Goal: Information Seeking & Learning: Learn about a topic

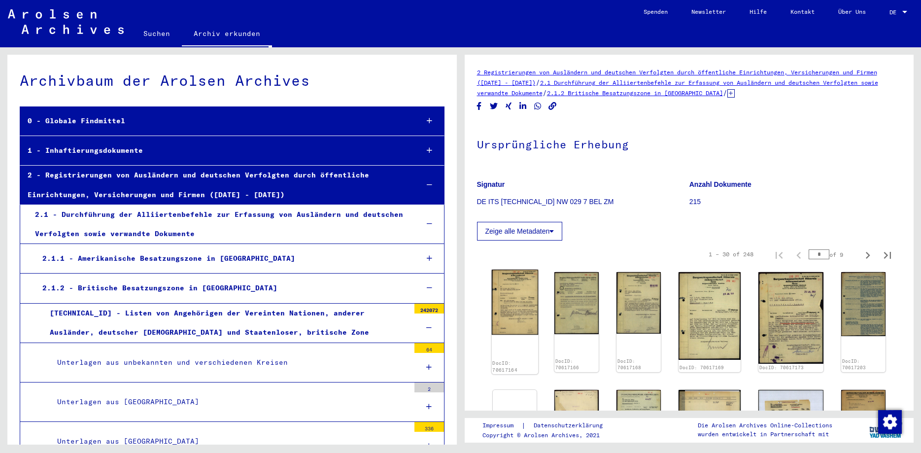
click at [527, 306] on img at bounding box center [514, 302] width 46 height 65
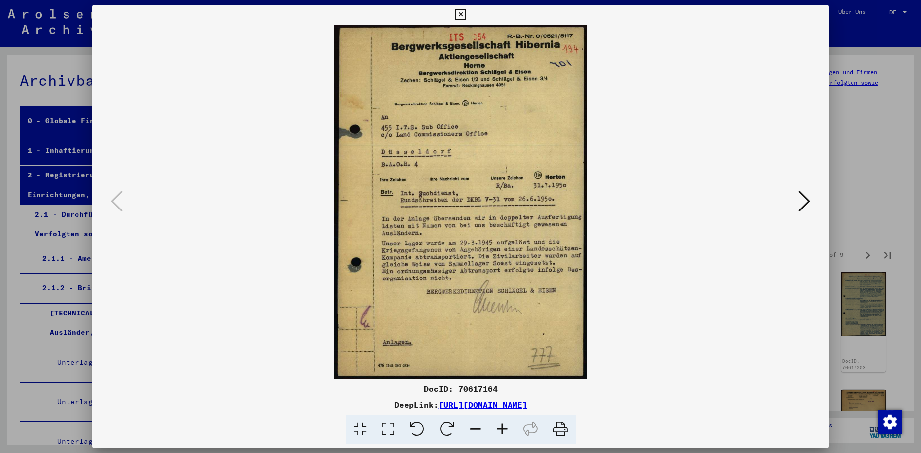
click at [809, 203] on icon at bounding box center [804, 201] width 12 height 24
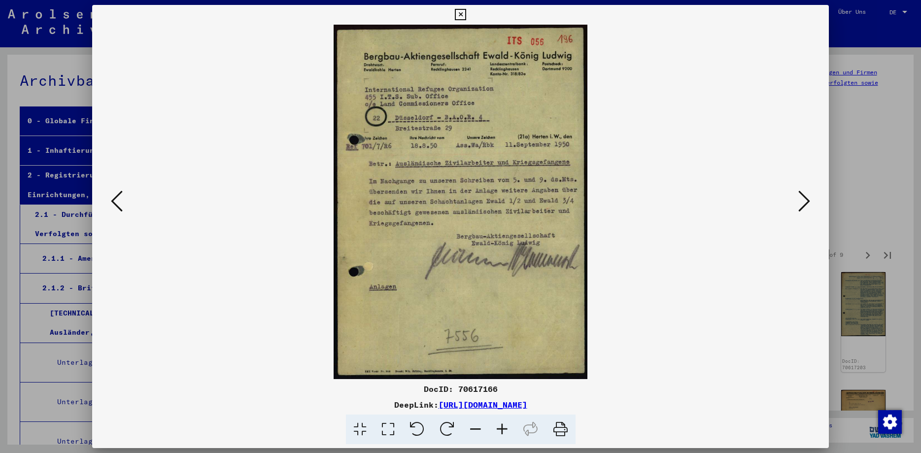
click at [809, 203] on icon at bounding box center [804, 201] width 12 height 24
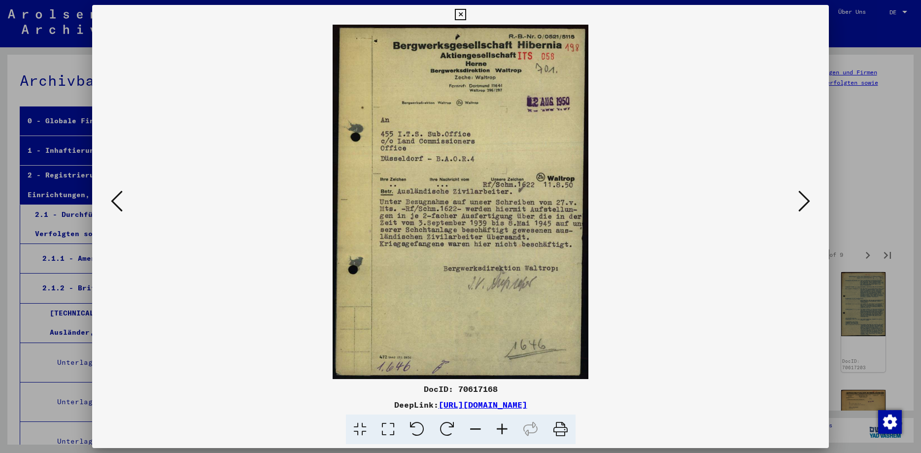
click at [809, 203] on icon at bounding box center [804, 201] width 12 height 24
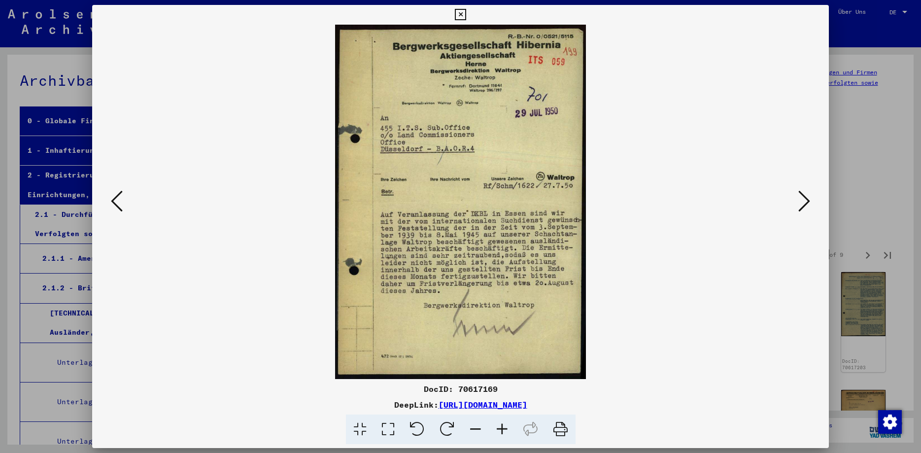
click at [809, 203] on icon at bounding box center [804, 201] width 12 height 24
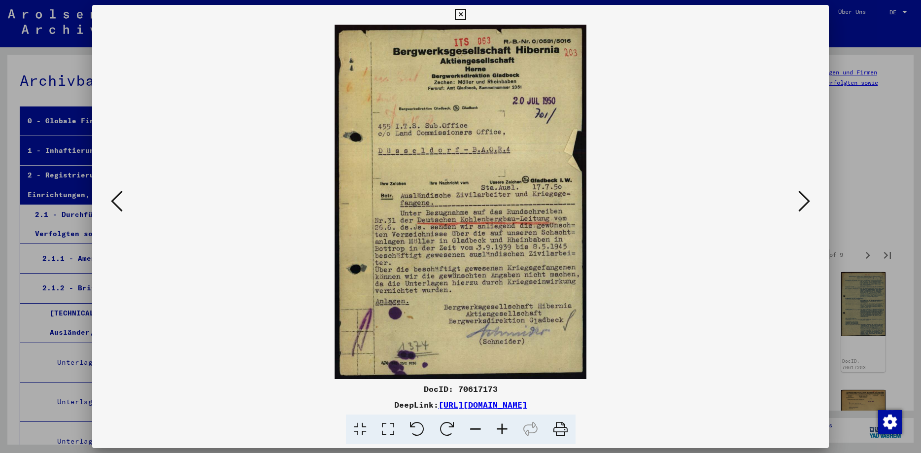
click at [809, 203] on icon at bounding box center [804, 201] width 12 height 24
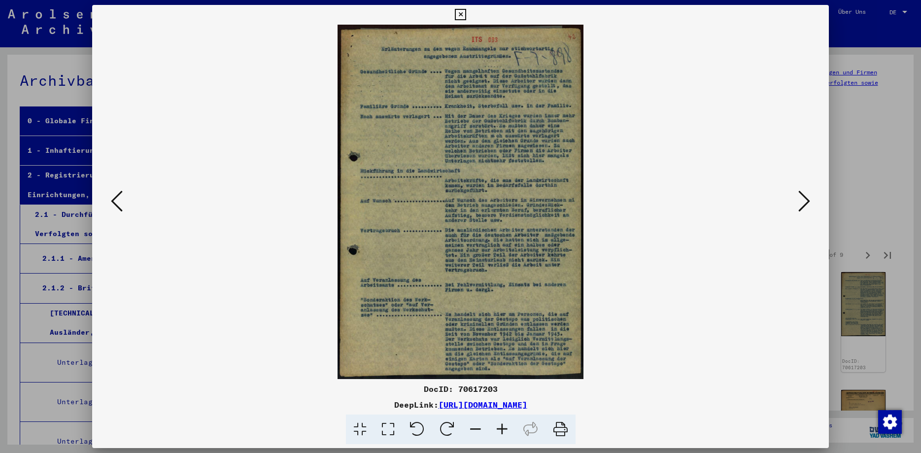
click at [809, 203] on icon at bounding box center [804, 201] width 12 height 24
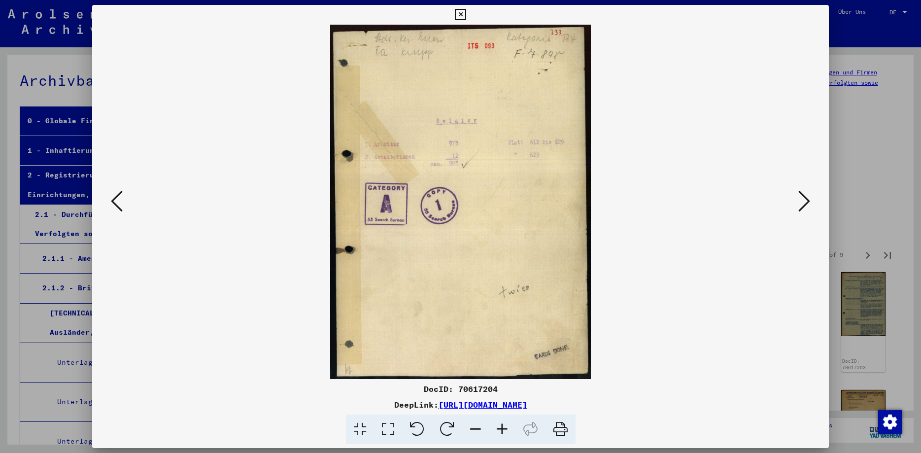
click at [809, 203] on icon at bounding box center [804, 201] width 12 height 24
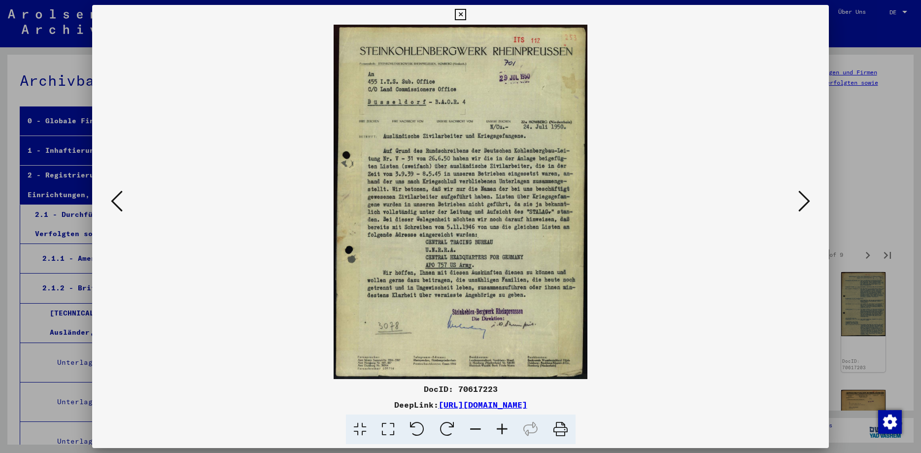
click at [809, 203] on icon at bounding box center [804, 201] width 12 height 24
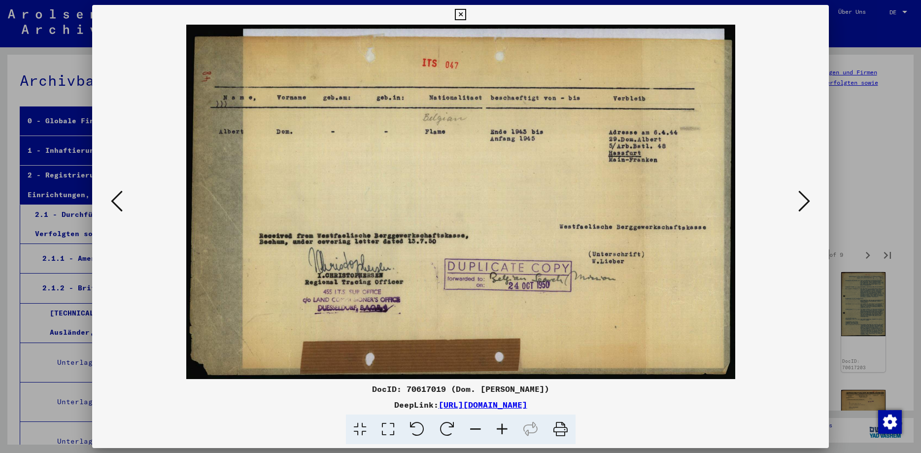
click at [809, 202] on icon at bounding box center [804, 201] width 12 height 24
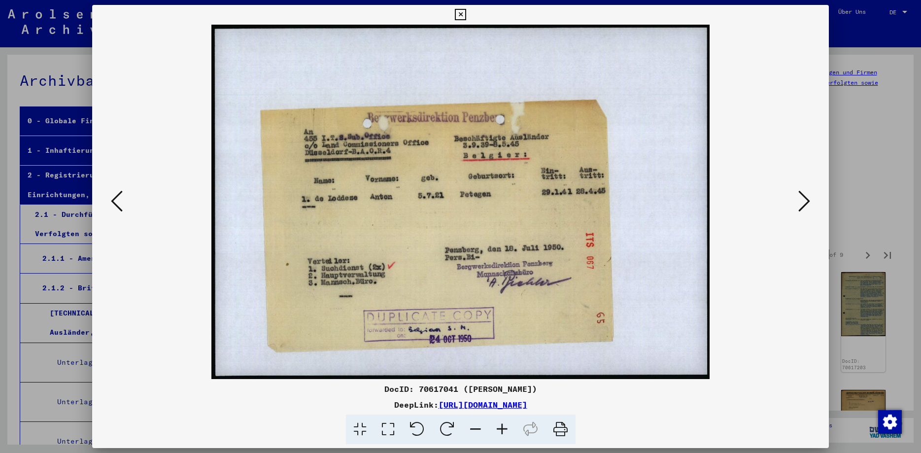
click at [807, 200] on icon at bounding box center [804, 201] width 12 height 24
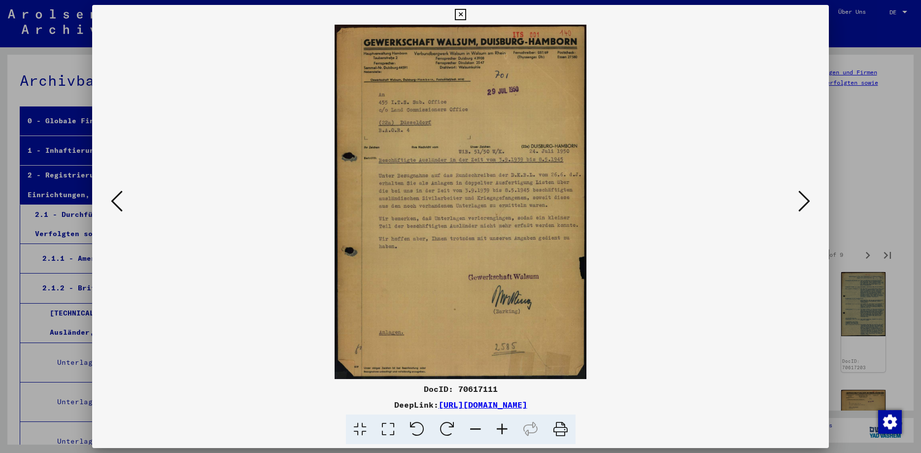
click at [807, 200] on icon at bounding box center [804, 201] width 12 height 24
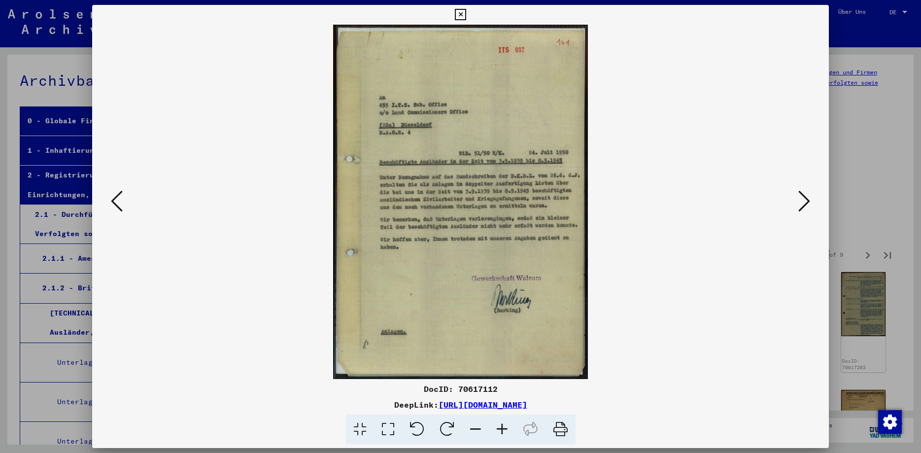
click at [807, 200] on icon at bounding box center [804, 201] width 12 height 24
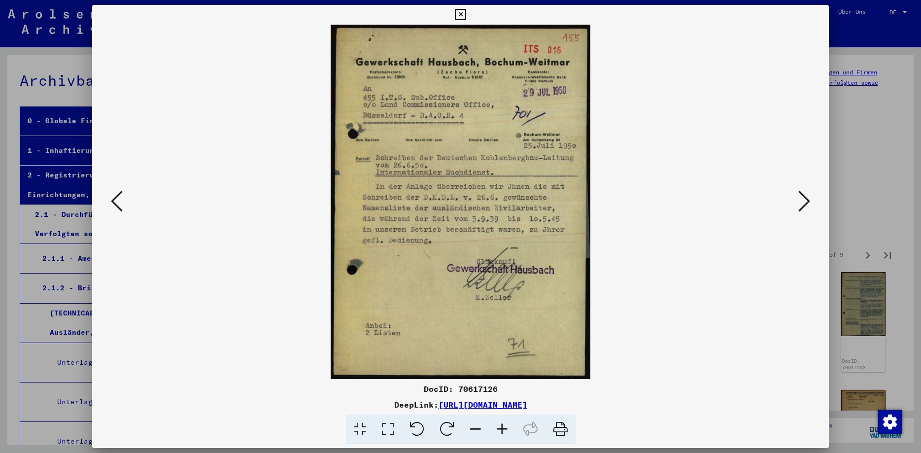
click at [806, 203] on icon at bounding box center [804, 201] width 12 height 24
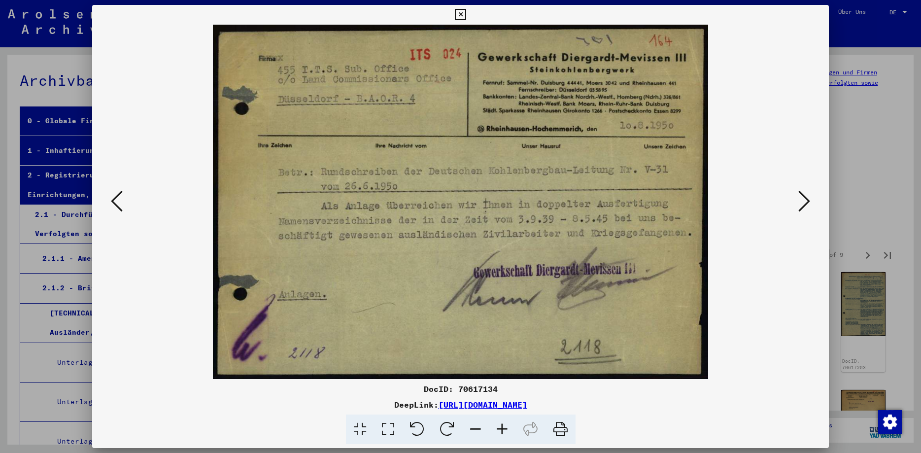
click at [806, 203] on icon at bounding box center [804, 201] width 12 height 24
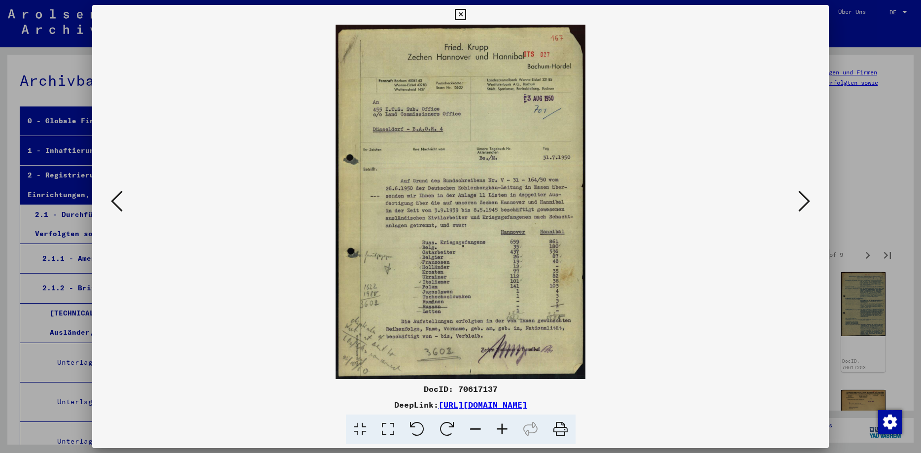
click at [806, 203] on icon at bounding box center [804, 201] width 12 height 24
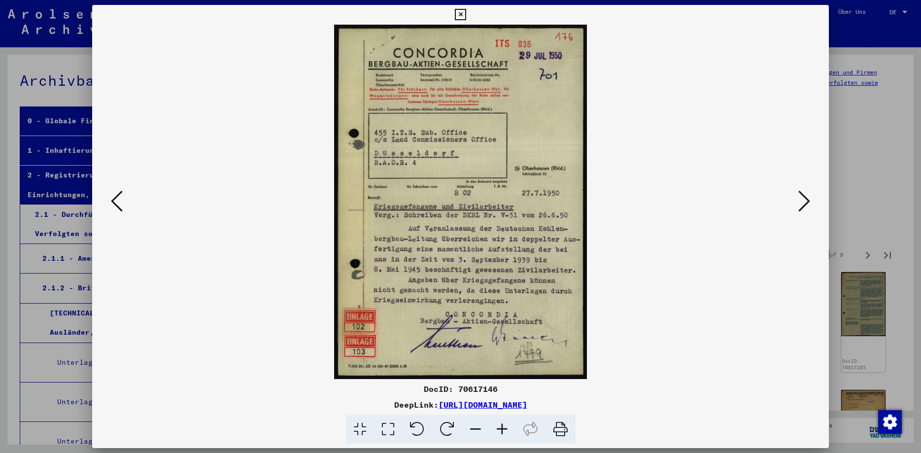
click at [466, 15] on icon at bounding box center [460, 15] width 11 height 12
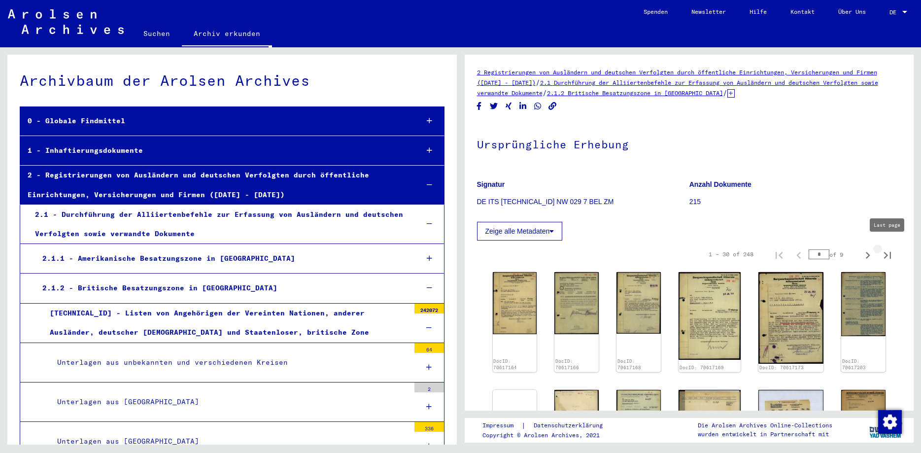
click at [889, 250] on icon "Last page" at bounding box center [888, 255] width 14 height 14
type input "*"
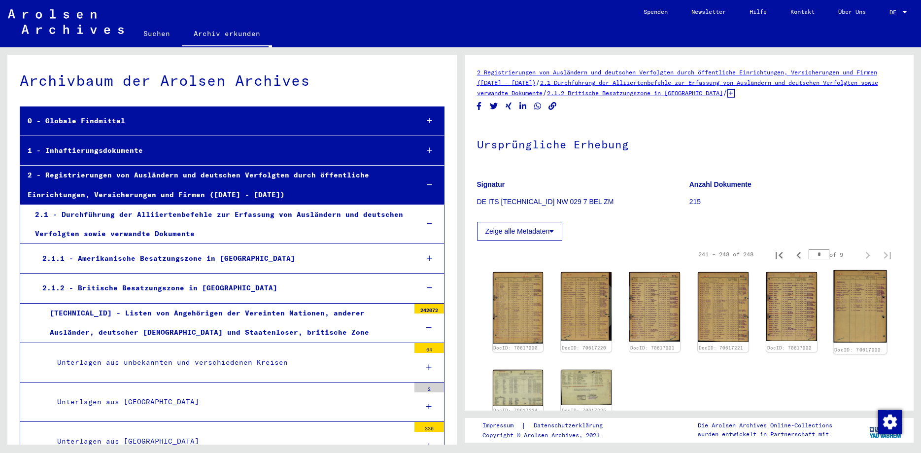
click at [864, 303] on img at bounding box center [860, 306] width 53 height 72
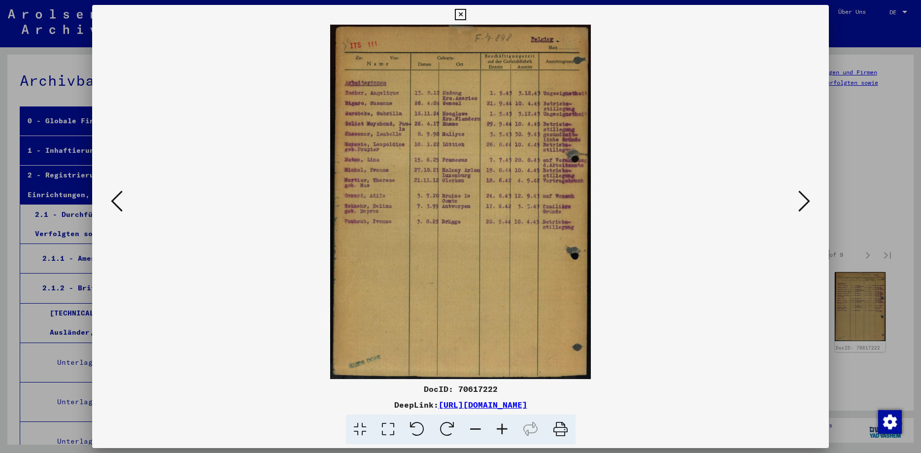
click at [113, 203] on icon at bounding box center [117, 201] width 12 height 24
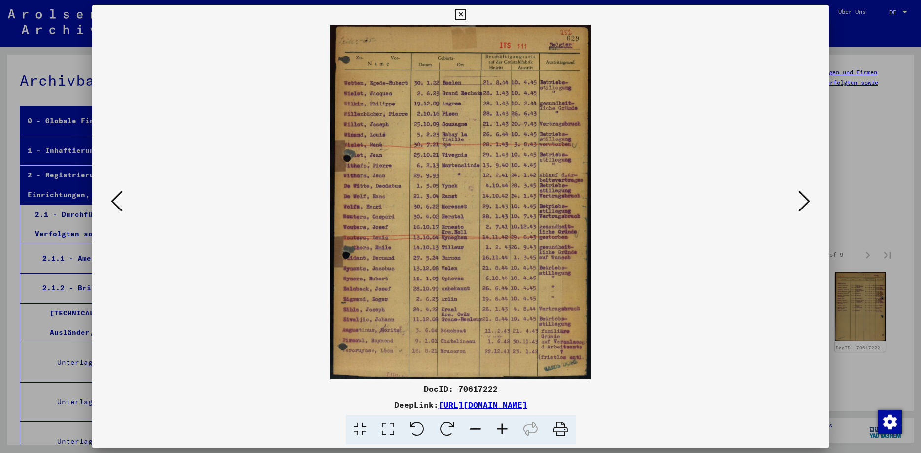
click at [113, 203] on icon at bounding box center [117, 201] width 12 height 24
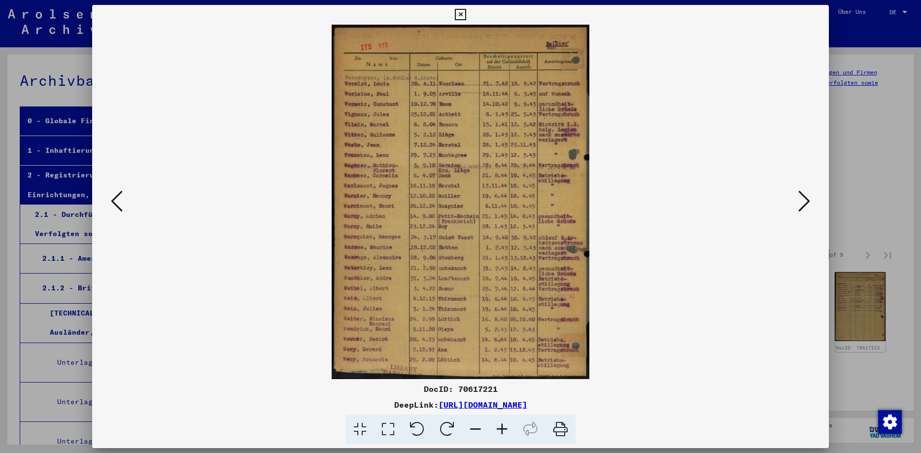
click at [112, 202] on icon at bounding box center [117, 201] width 12 height 24
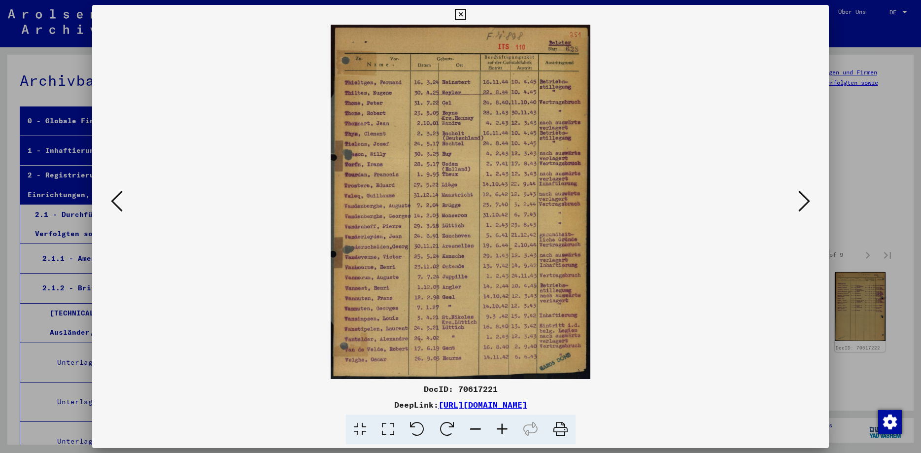
click at [112, 201] on icon at bounding box center [117, 201] width 12 height 24
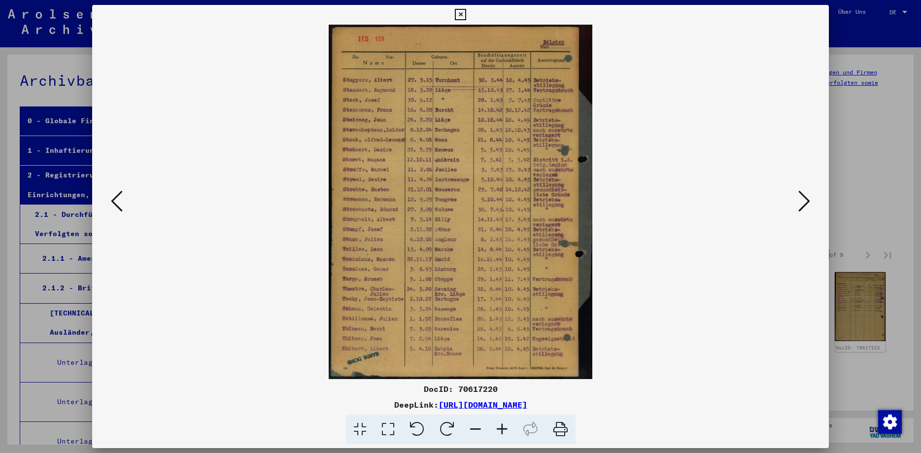
click at [113, 202] on icon at bounding box center [117, 201] width 12 height 24
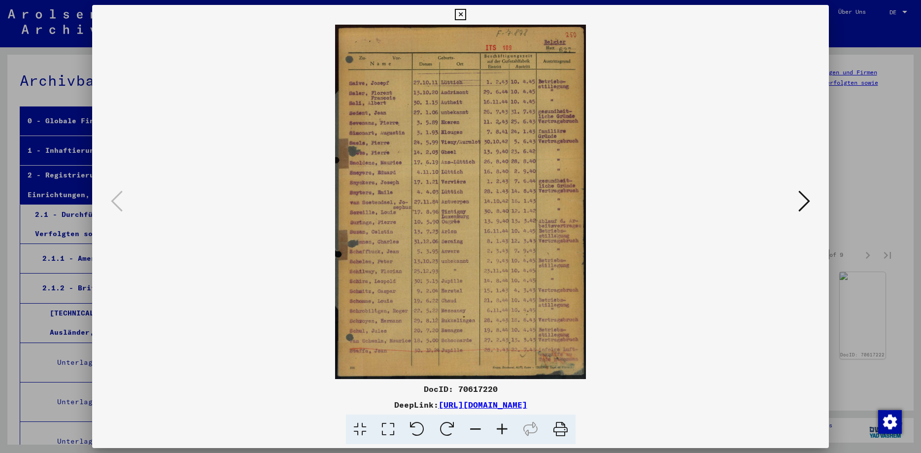
click at [810, 201] on icon at bounding box center [804, 201] width 12 height 24
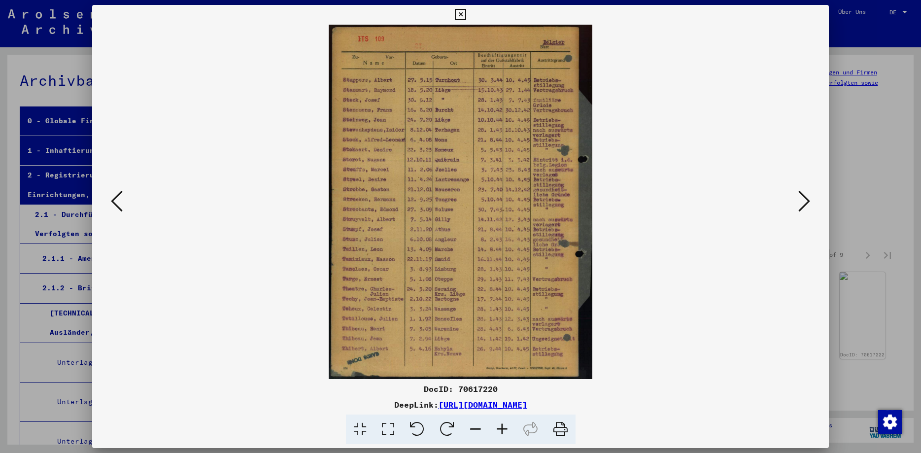
click at [807, 203] on icon at bounding box center [804, 201] width 12 height 24
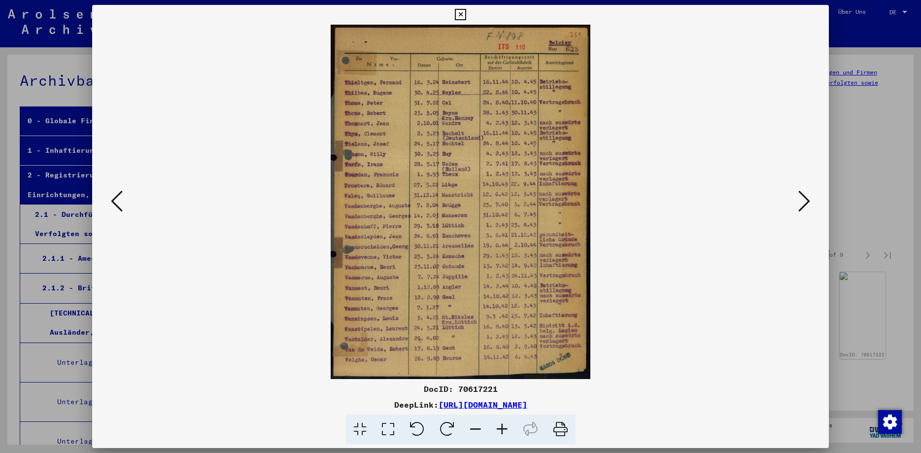
click at [809, 202] on icon at bounding box center [804, 201] width 12 height 24
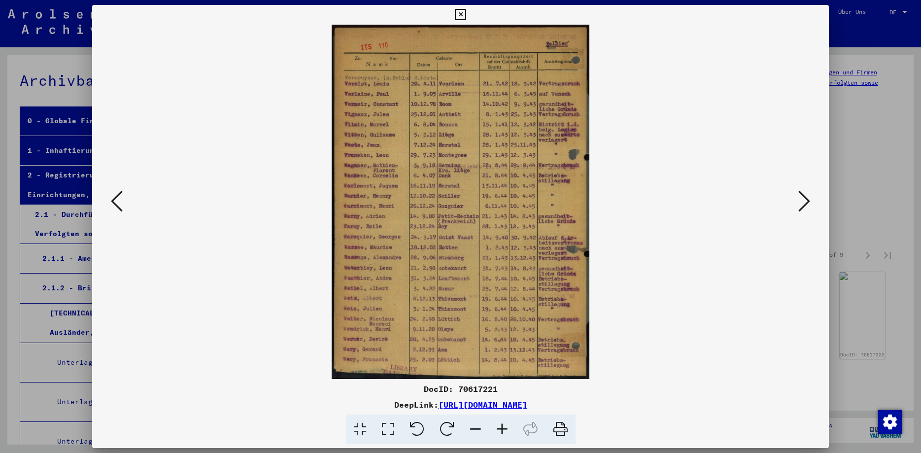
click at [809, 202] on icon at bounding box center [804, 201] width 12 height 24
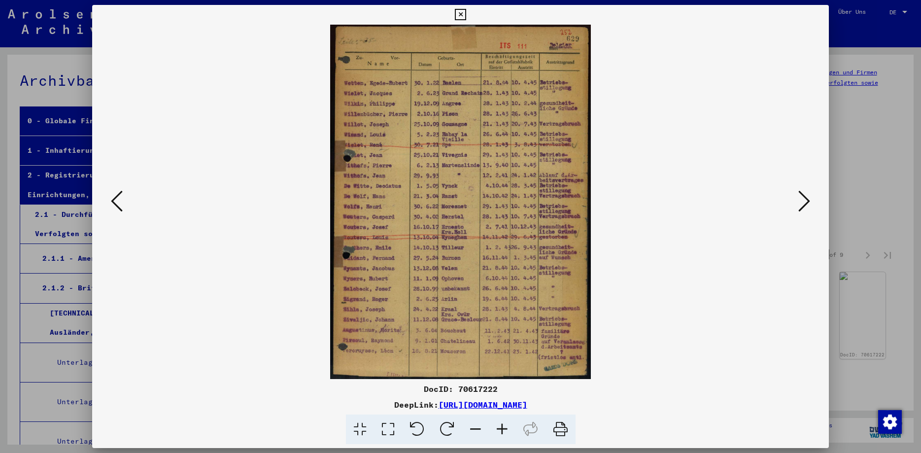
click at [810, 202] on icon at bounding box center [804, 201] width 12 height 24
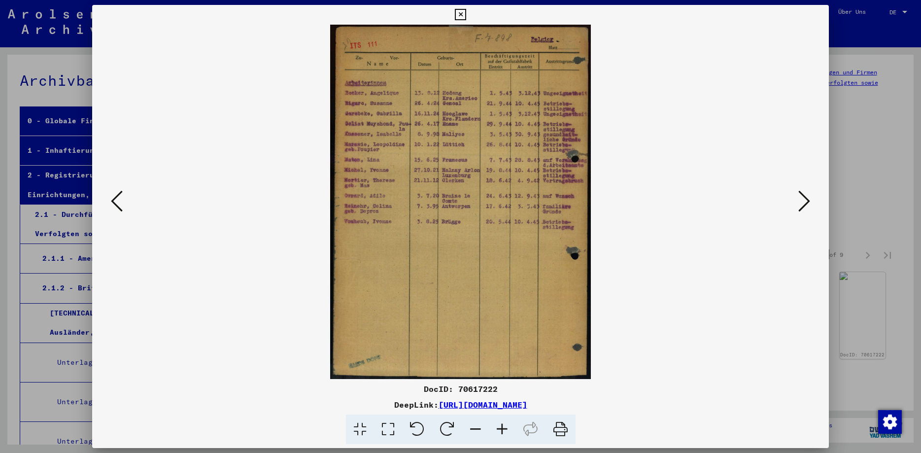
click at [466, 16] on icon at bounding box center [460, 15] width 11 height 12
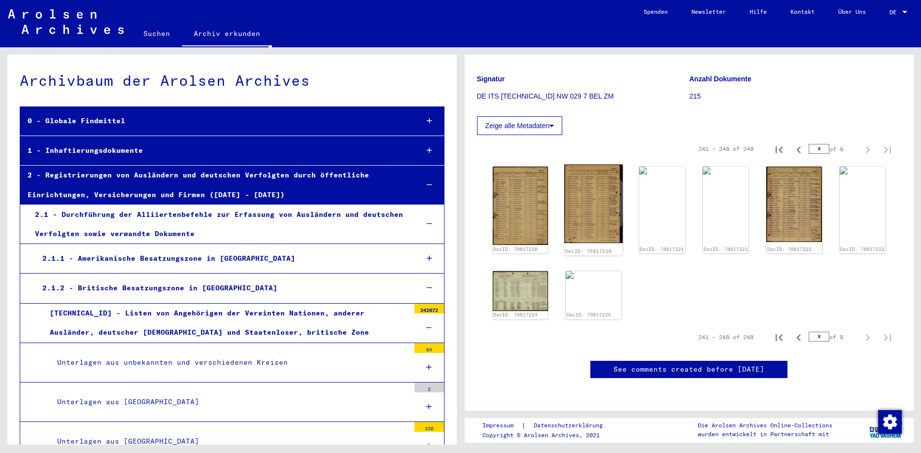
scroll to position [106, 0]
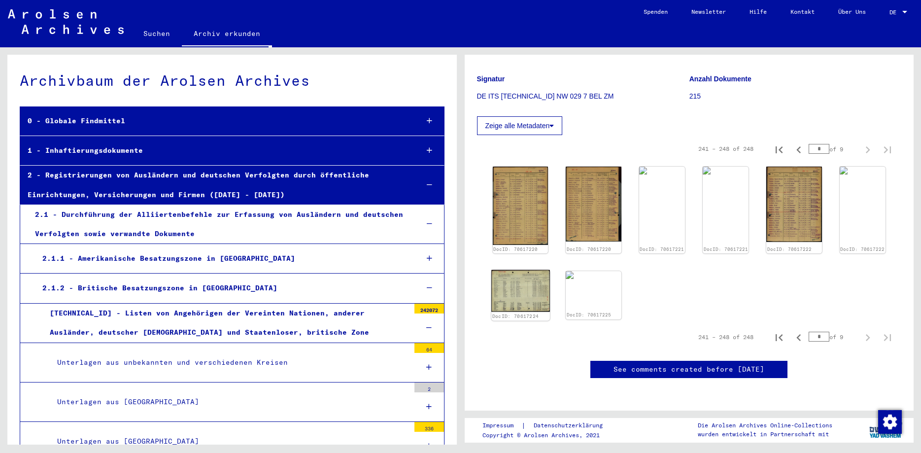
click at [525, 286] on img at bounding box center [520, 291] width 58 height 42
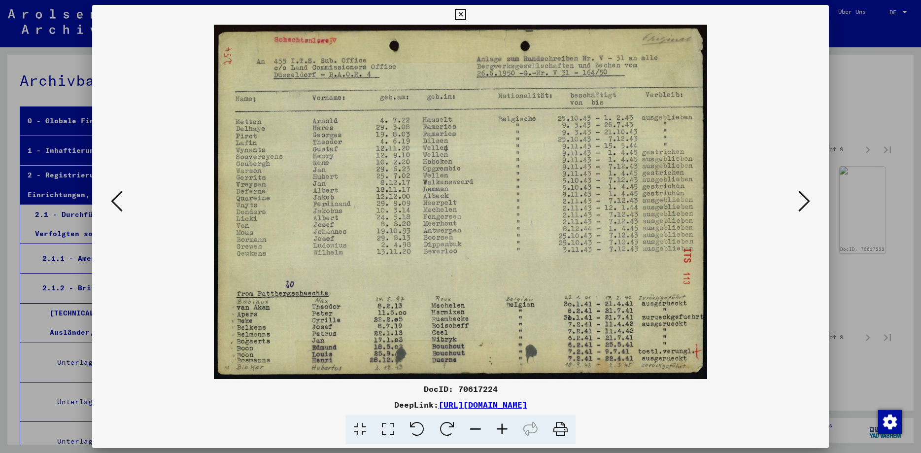
click at [466, 14] on icon at bounding box center [460, 15] width 11 height 12
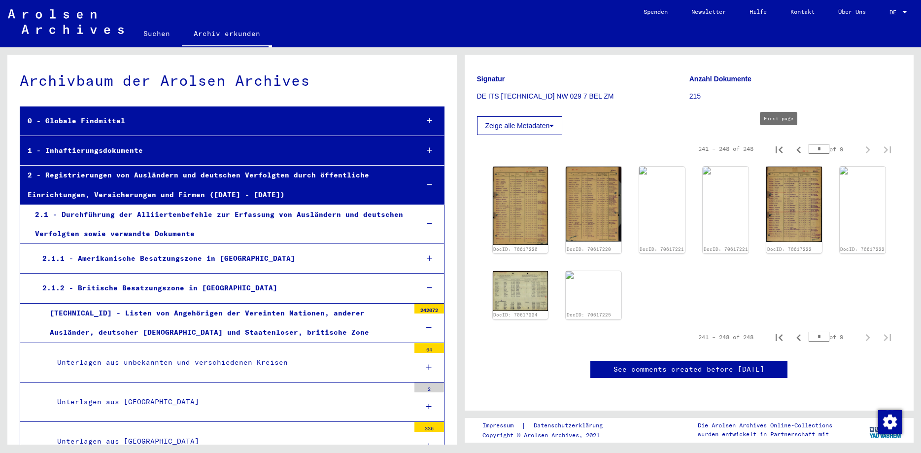
click at [782, 143] on icon "First page" at bounding box center [779, 150] width 14 height 14
type input "*"
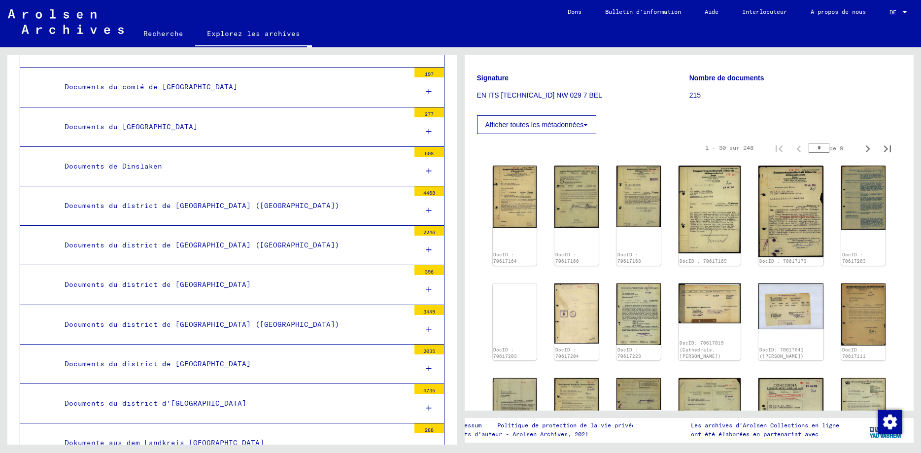
scroll to position [1277, 0]
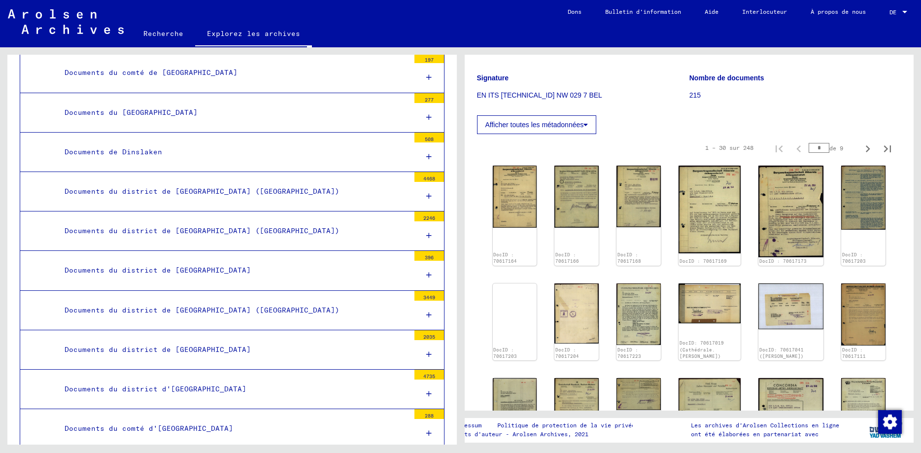
click at [429, 311] on icon at bounding box center [428, 314] width 5 height 7
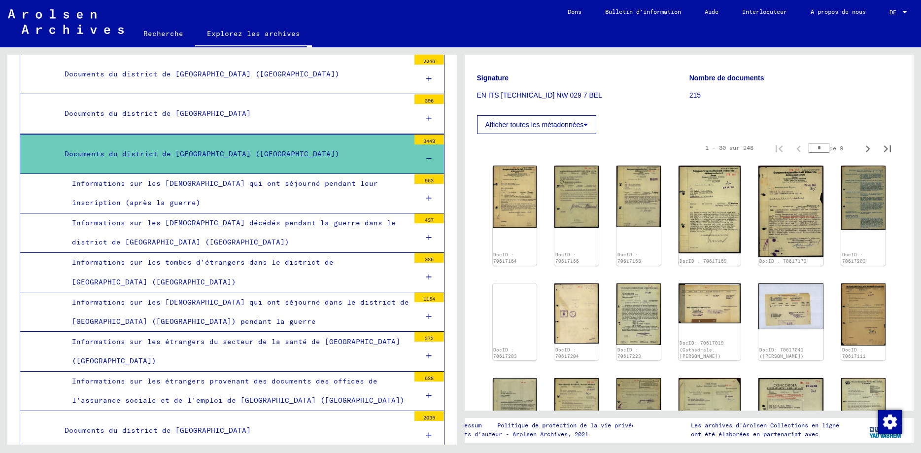
scroll to position [1455, 0]
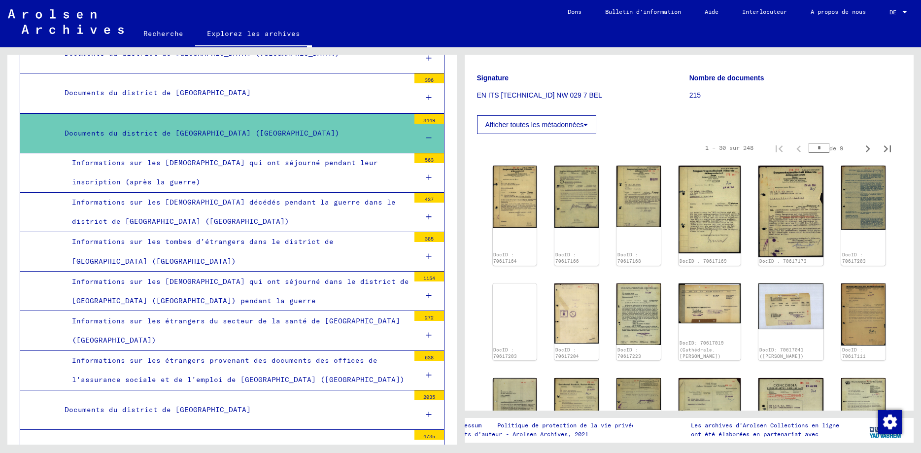
click at [430, 292] on icon at bounding box center [428, 295] width 5 height 7
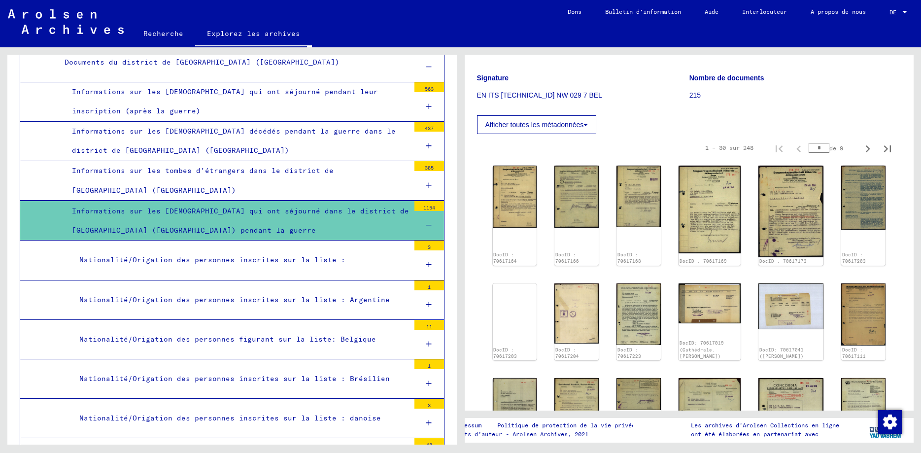
scroll to position [1526, 0]
click at [431, 340] on icon at bounding box center [428, 343] width 5 height 7
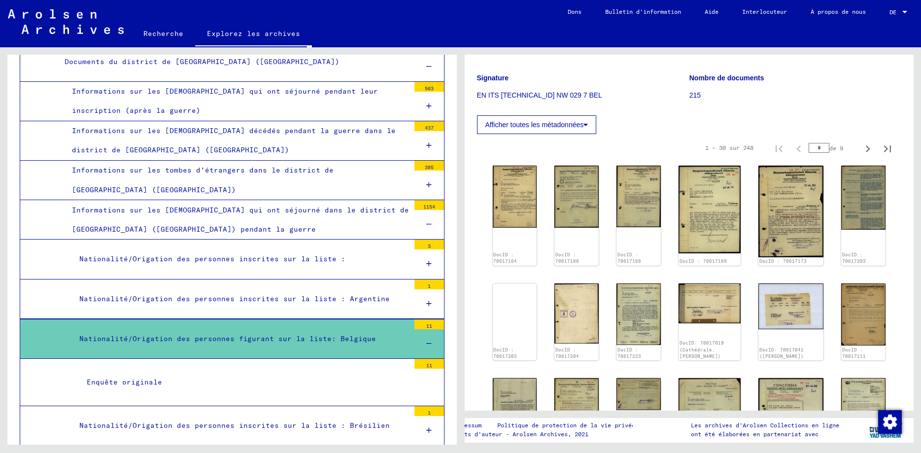
click at [144, 377] on div "Enquête originale" at bounding box center [244, 382] width 330 height 19
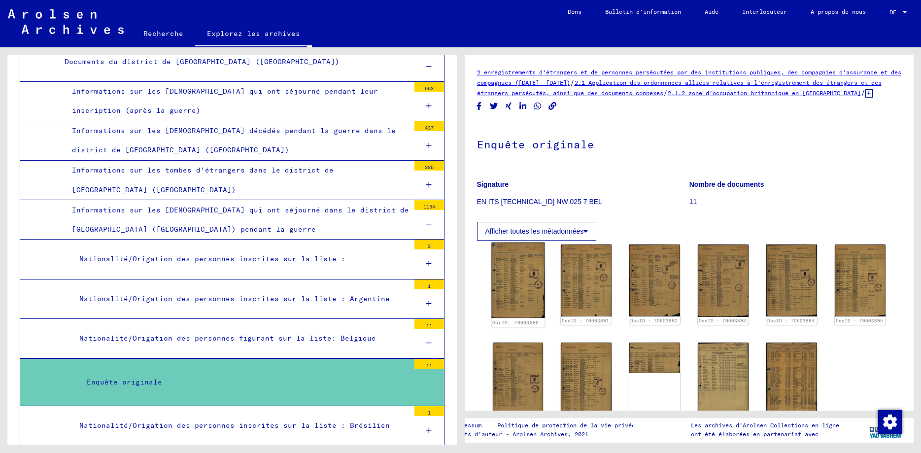
click at [517, 297] on img at bounding box center [517, 279] width 53 height 75
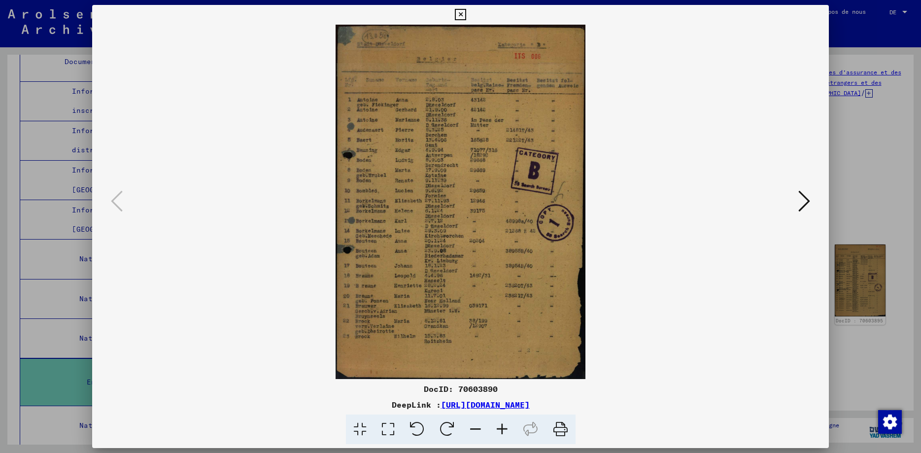
click at [466, 19] on icon at bounding box center [460, 15] width 11 height 12
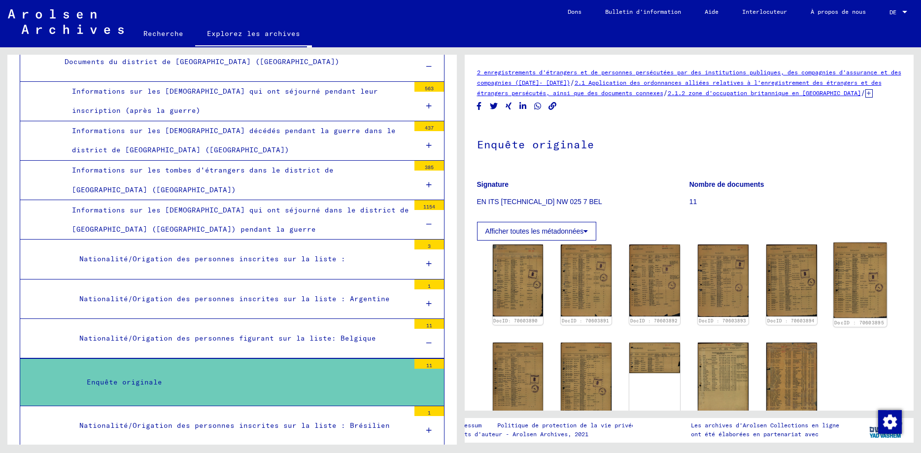
click at [852, 292] on img at bounding box center [860, 279] width 53 height 75
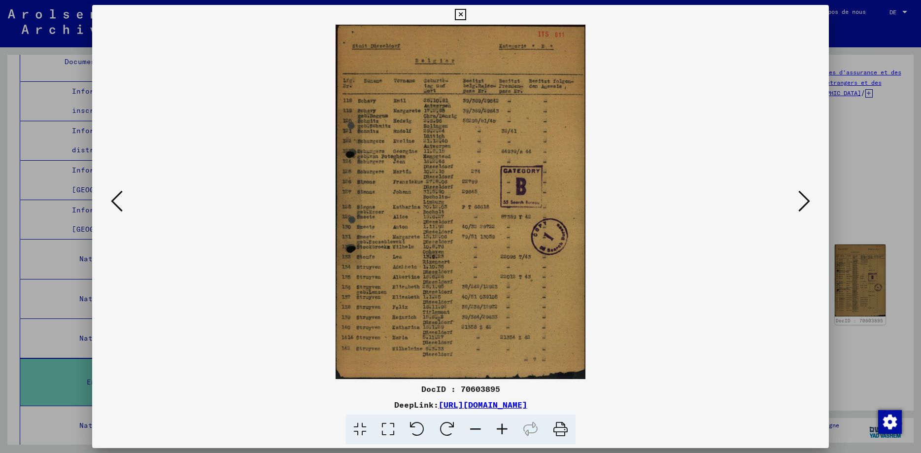
click at [466, 18] on icon at bounding box center [460, 15] width 11 height 12
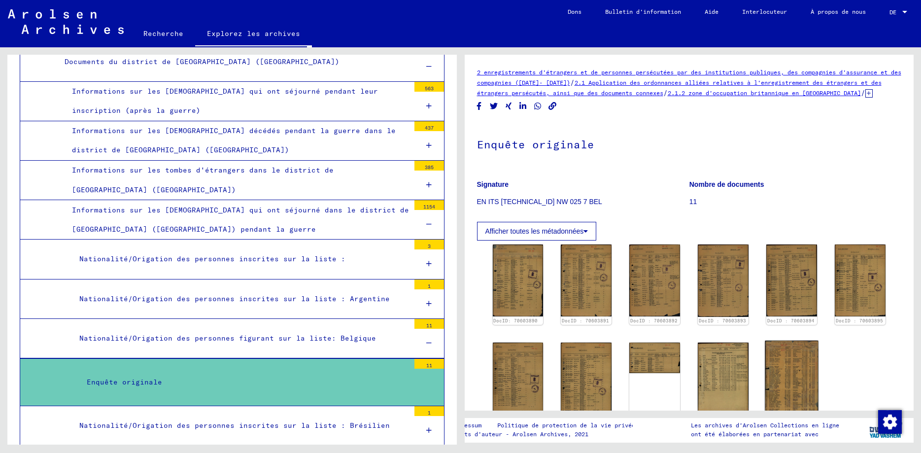
click at [778, 378] on img at bounding box center [791, 379] width 53 height 76
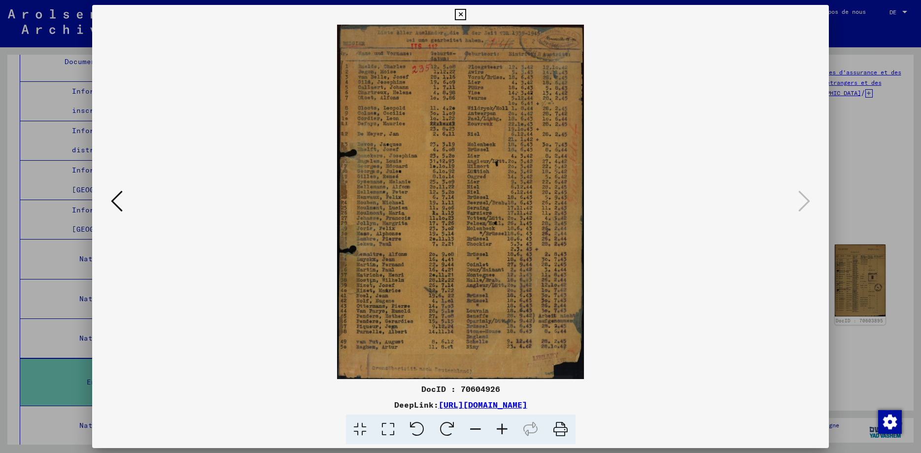
click at [466, 16] on icon at bounding box center [460, 15] width 11 height 12
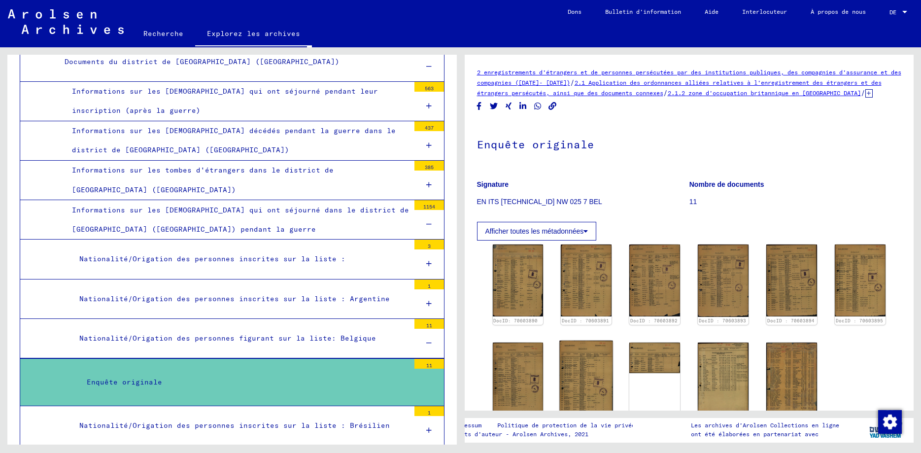
click at [563, 387] on img at bounding box center [586, 378] width 53 height 75
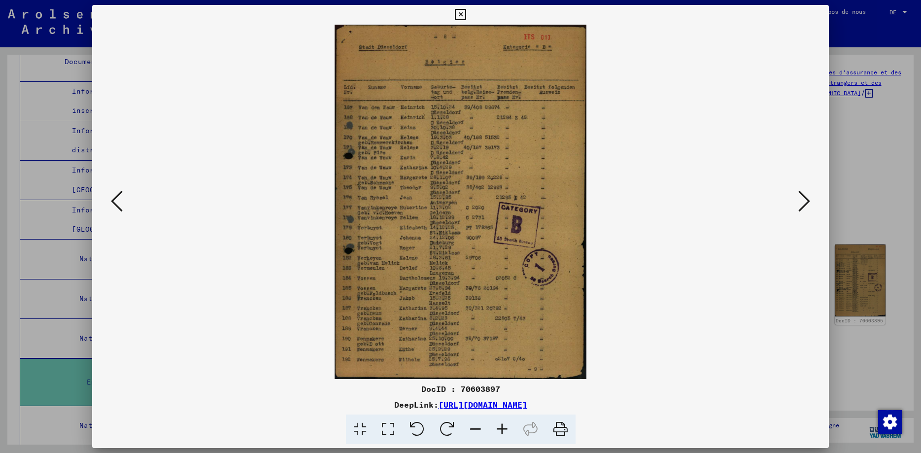
click at [113, 202] on icon at bounding box center [117, 201] width 12 height 24
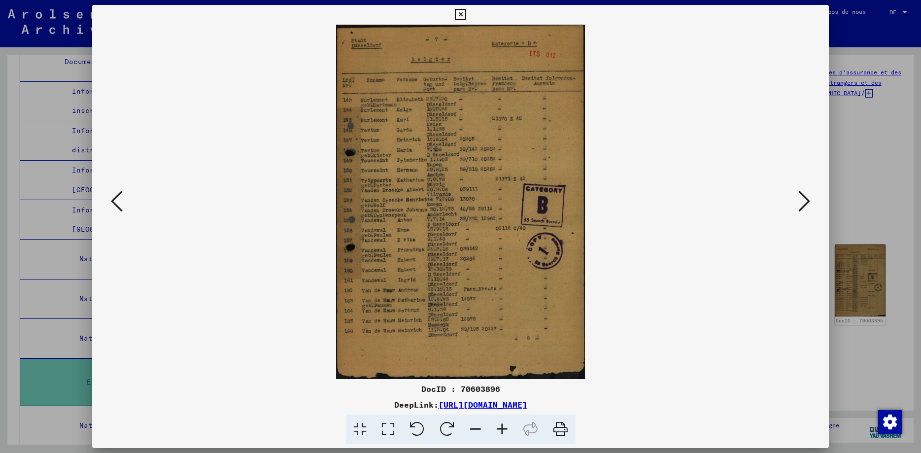
click at [113, 202] on icon at bounding box center [117, 201] width 12 height 24
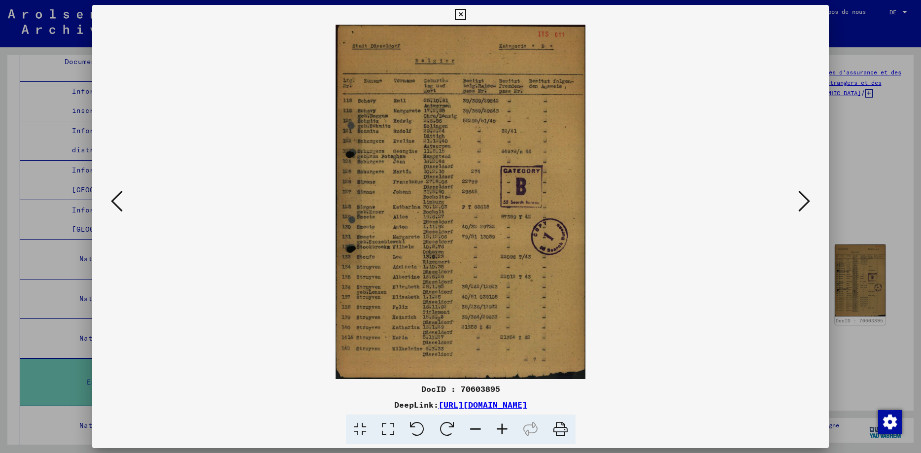
click at [466, 15] on icon at bounding box center [460, 15] width 11 height 12
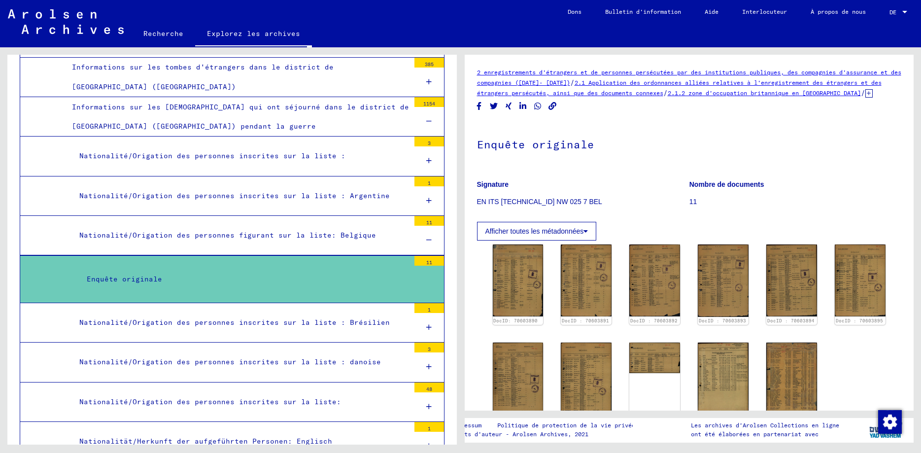
scroll to position [1632, 0]
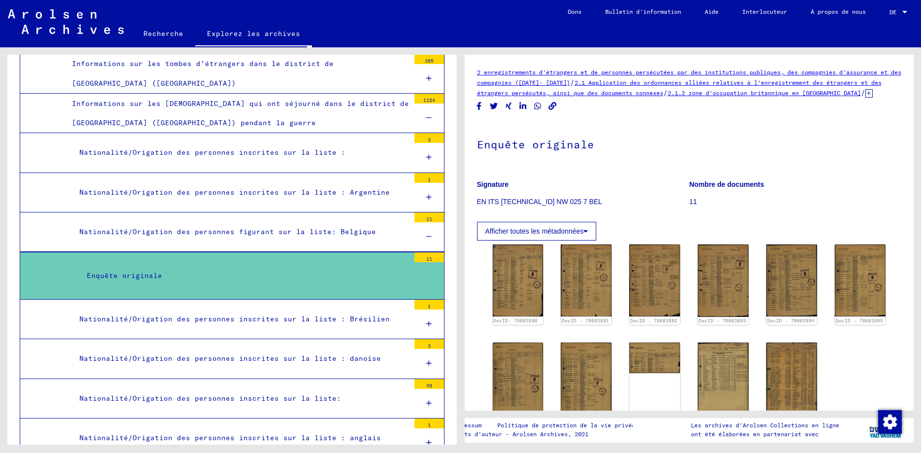
click at [431, 233] on icon at bounding box center [428, 236] width 5 height 7
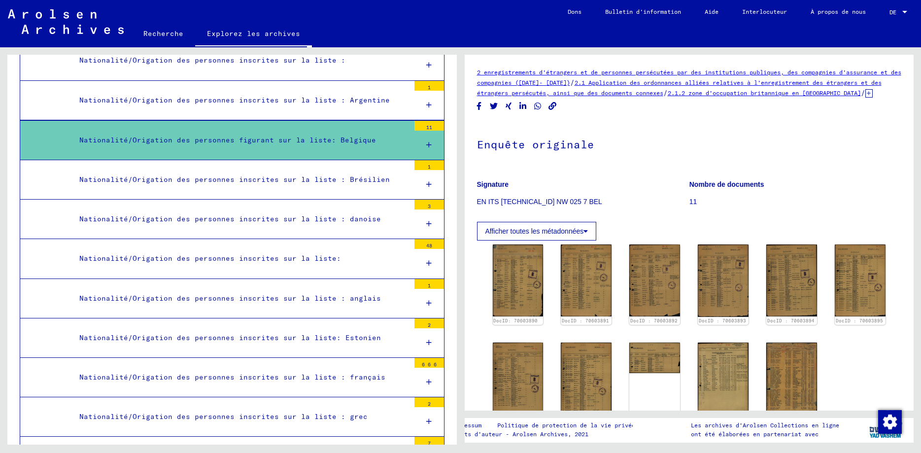
scroll to position [1703, 0]
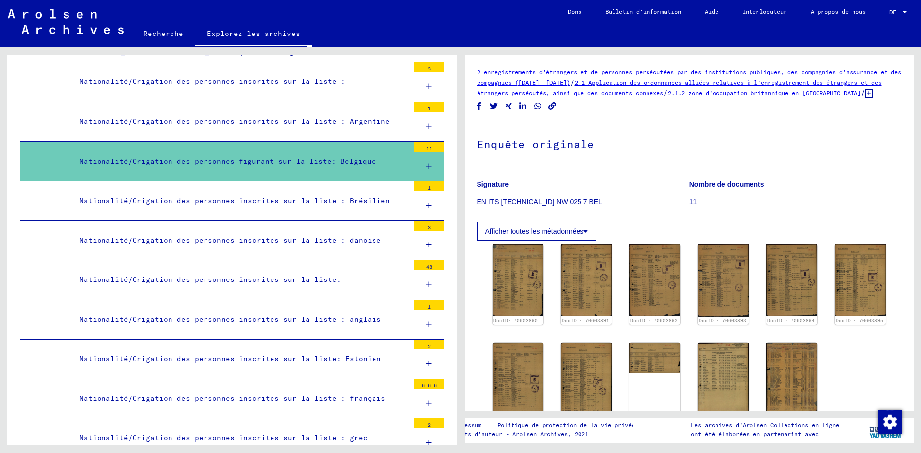
click at [431, 163] on icon at bounding box center [428, 166] width 5 height 7
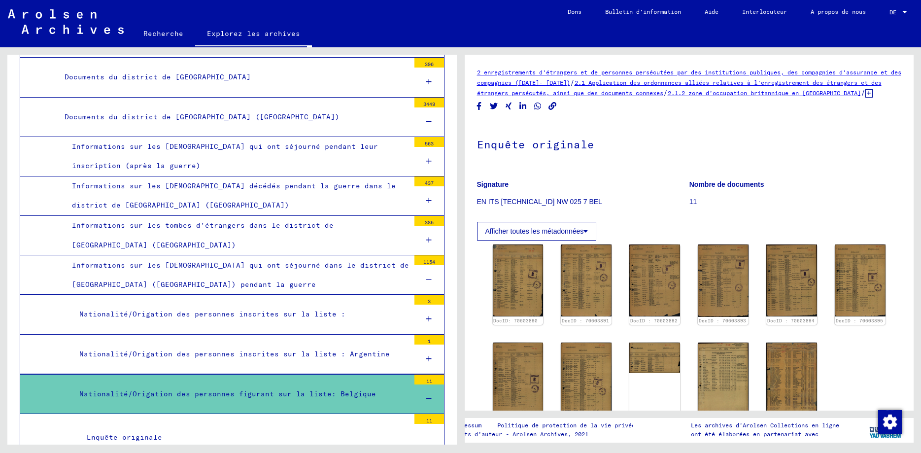
scroll to position [1455, 0]
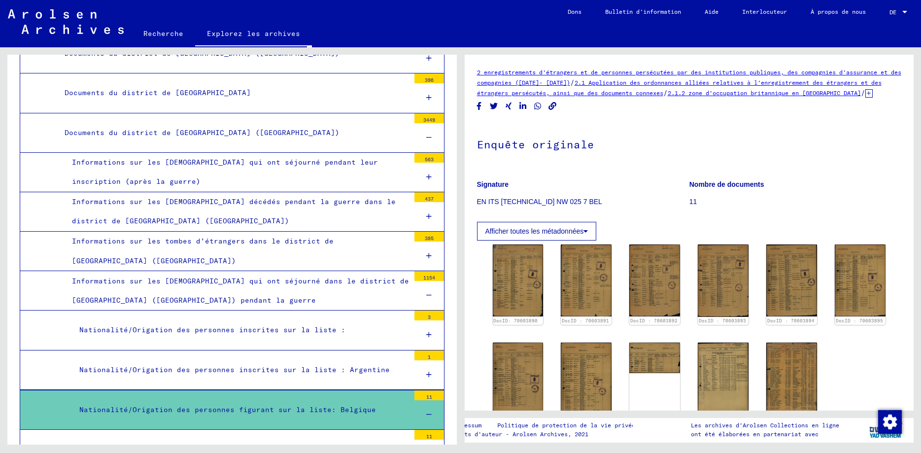
click at [427, 134] on icon at bounding box center [428, 137] width 5 height 7
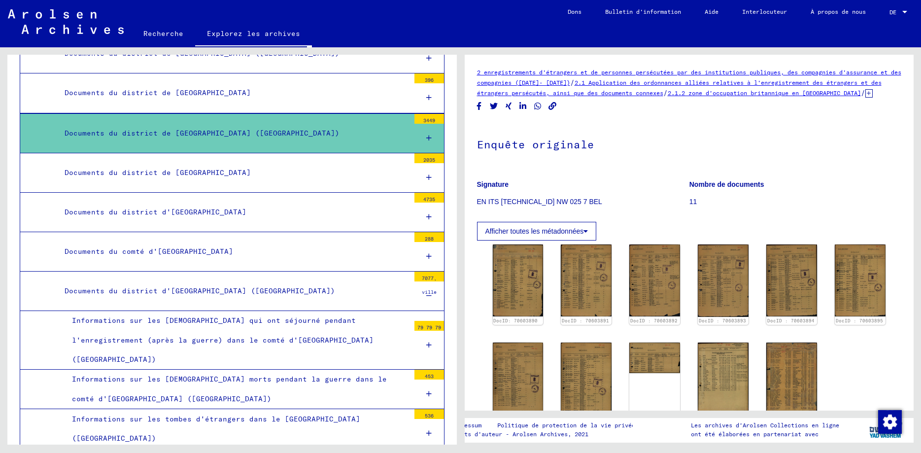
click at [429, 174] on icon at bounding box center [428, 177] width 5 height 7
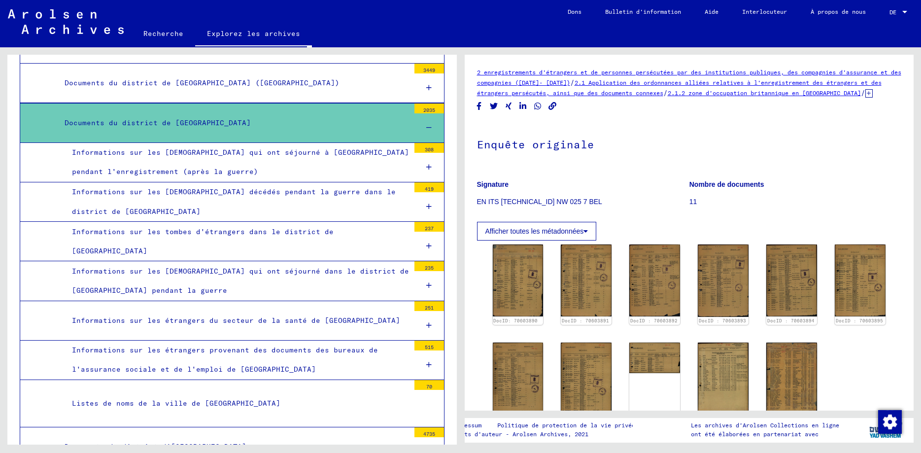
scroll to position [1526, 0]
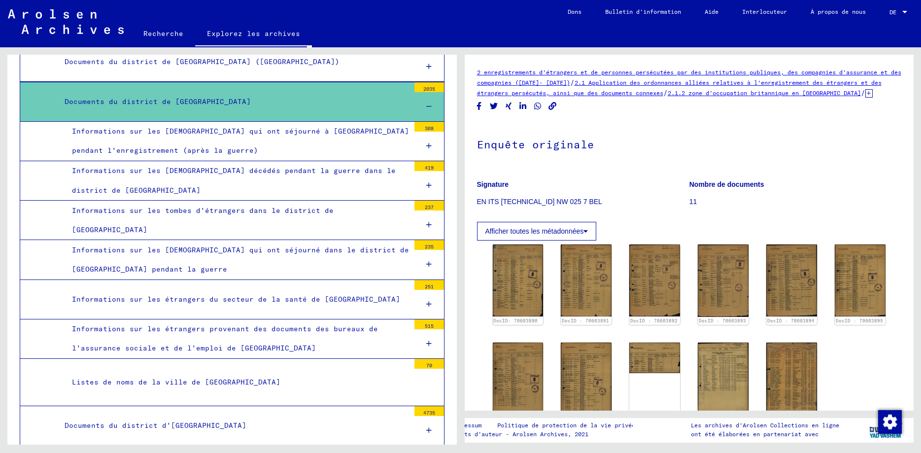
click at [429, 261] on icon at bounding box center [428, 264] width 5 height 7
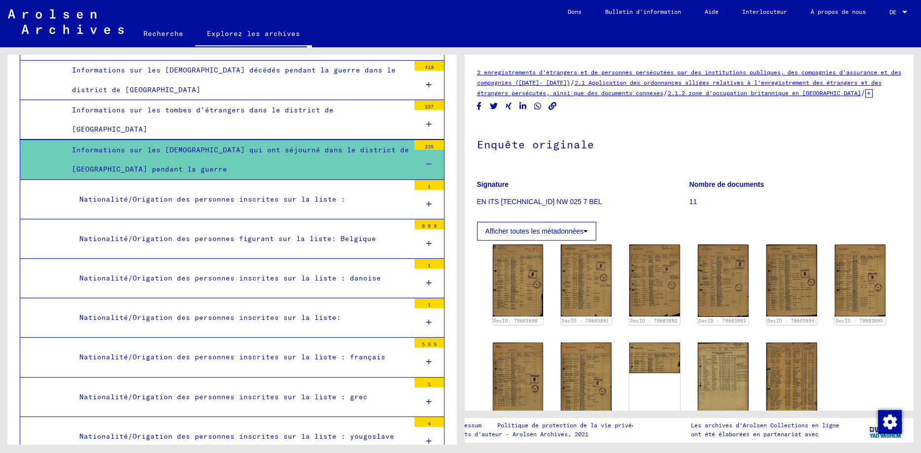
scroll to position [1632, 0]
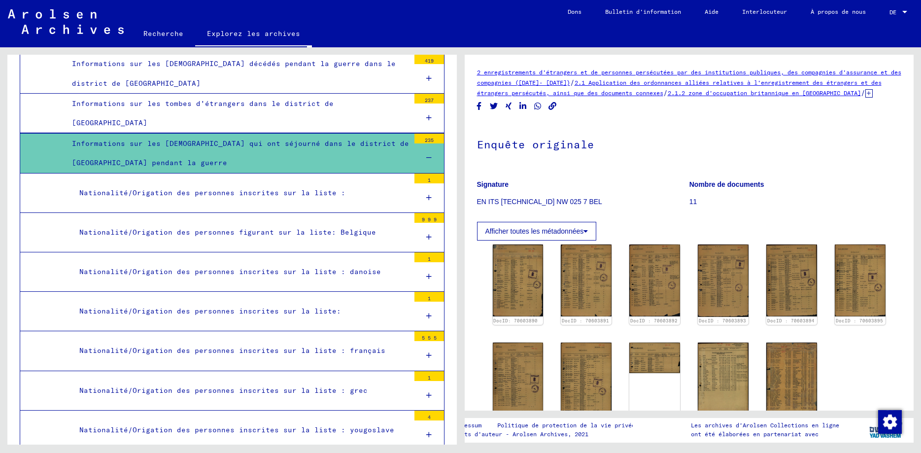
click at [429, 234] on icon at bounding box center [428, 237] width 5 height 7
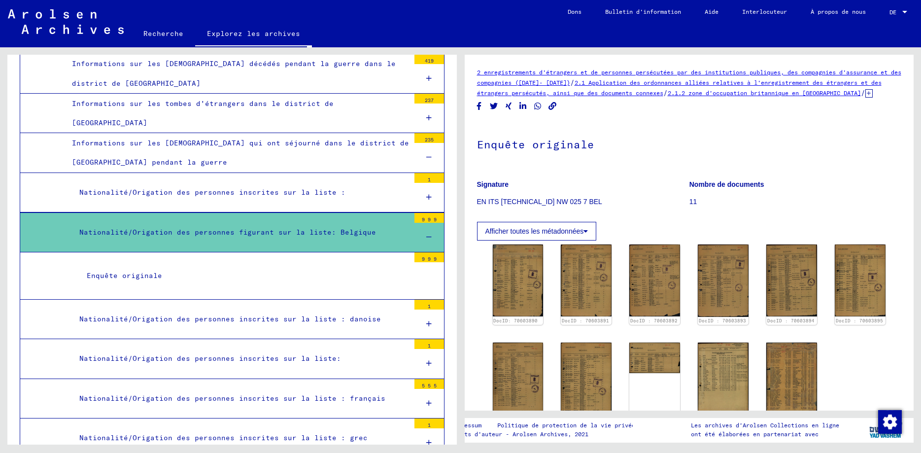
click at [140, 270] on div "Enquête originale" at bounding box center [244, 275] width 330 height 19
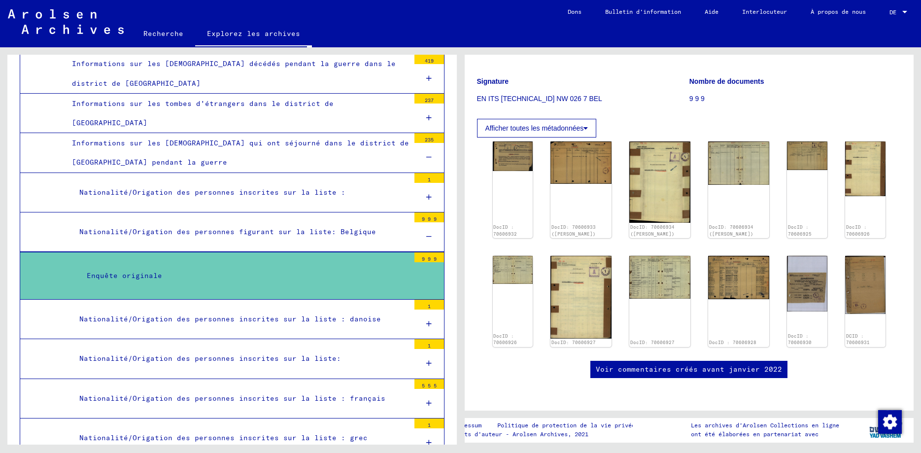
scroll to position [177, 0]
click at [723, 253] on img at bounding box center [739, 275] width 64 height 45
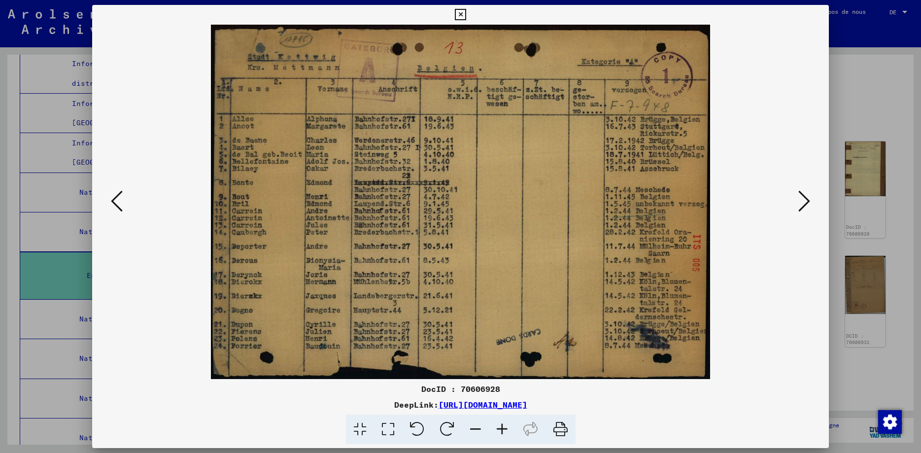
click at [808, 205] on icon at bounding box center [804, 201] width 12 height 24
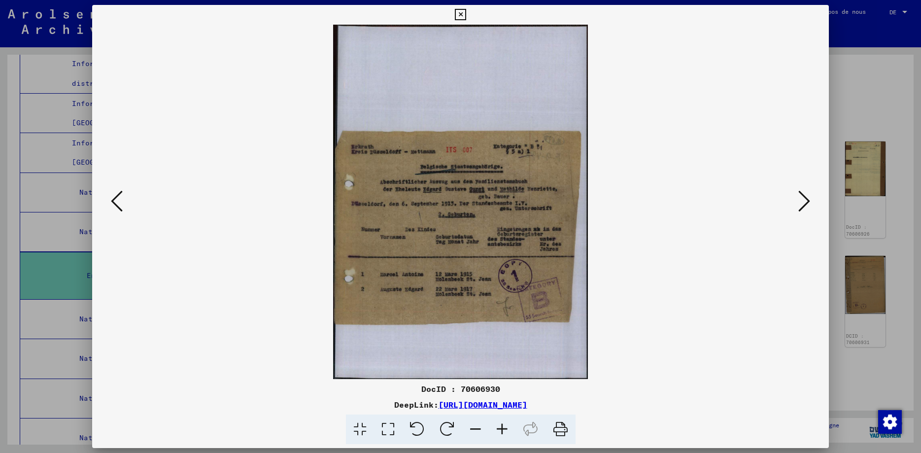
click at [808, 205] on icon at bounding box center [804, 201] width 12 height 24
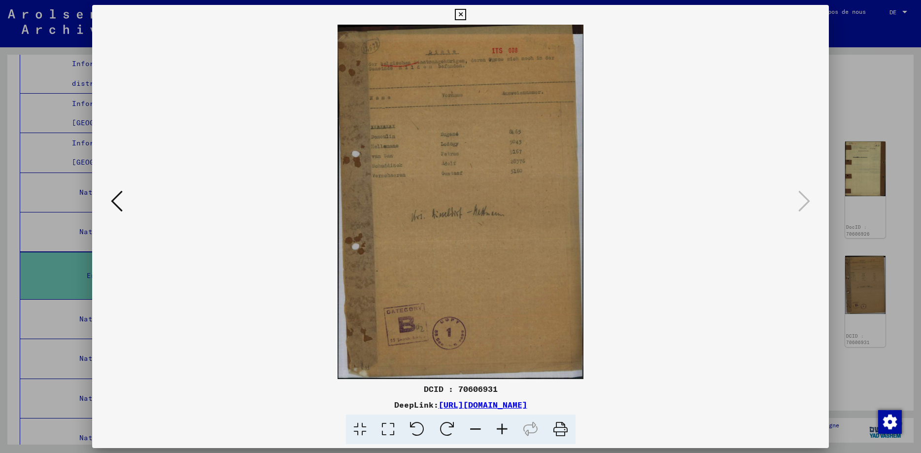
click at [466, 17] on icon at bounding box center [460, 15] width 11 height 12
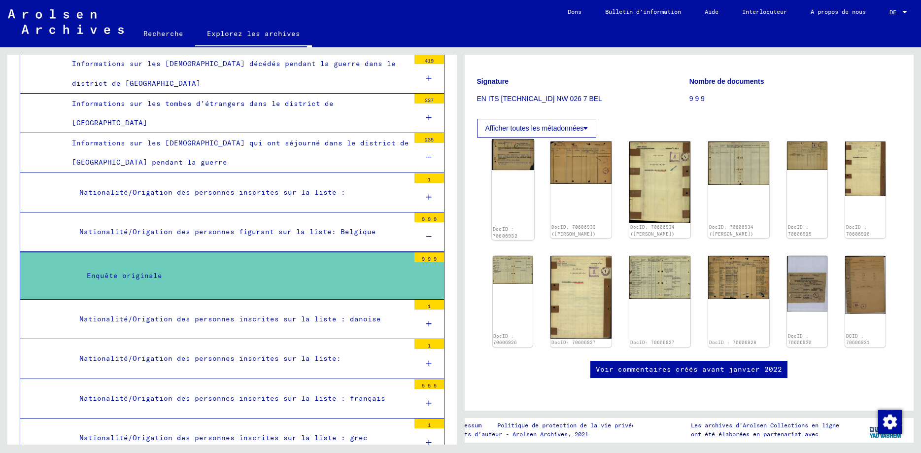
click at [507, 139] on img at bounding box center [512, 154] width 42 height 31
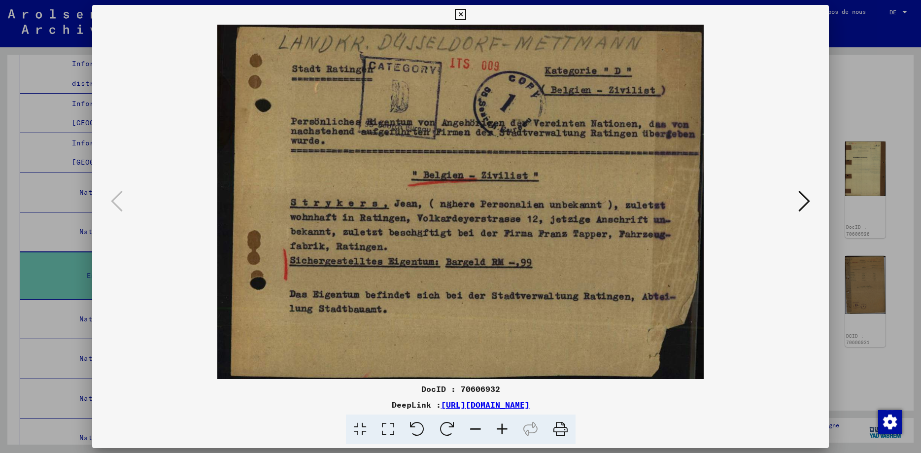
click at [466, 16] on icon at bounding box center [460, 15] width 11 height 12
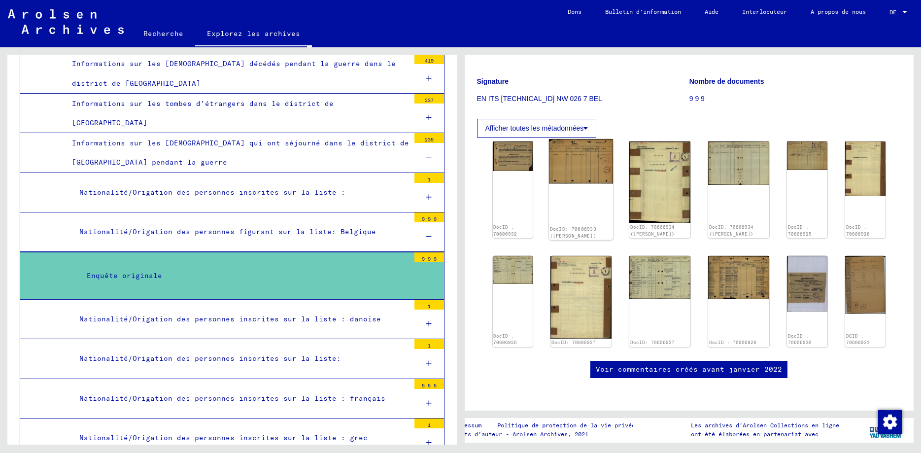
click at [577, 139] on img at bounding box center [581, 161] width 64 height 44
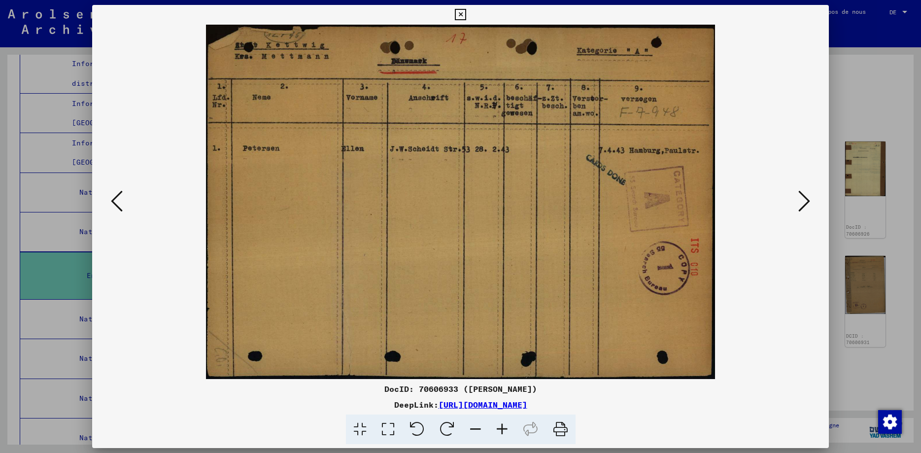
click at [806, 202] on icon at bounding box center [804, 201] width 12 height 24
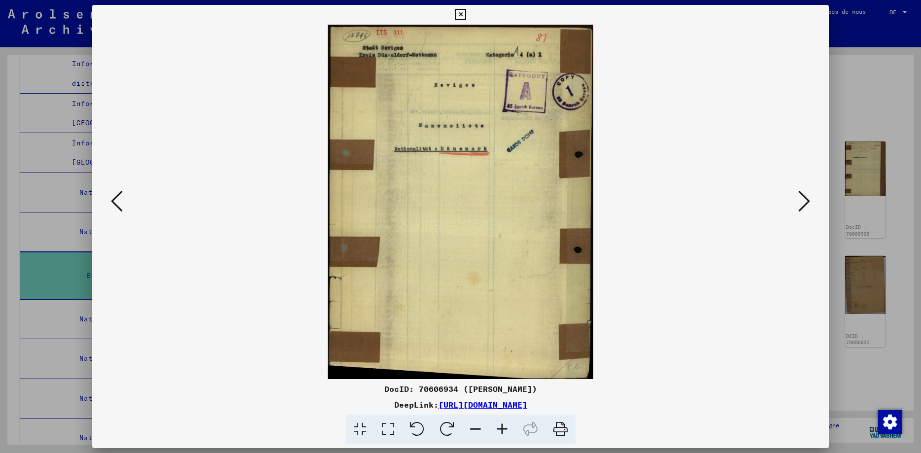
click at [806, 202] on icon at bounding box center [804, 201] width 12 height 24
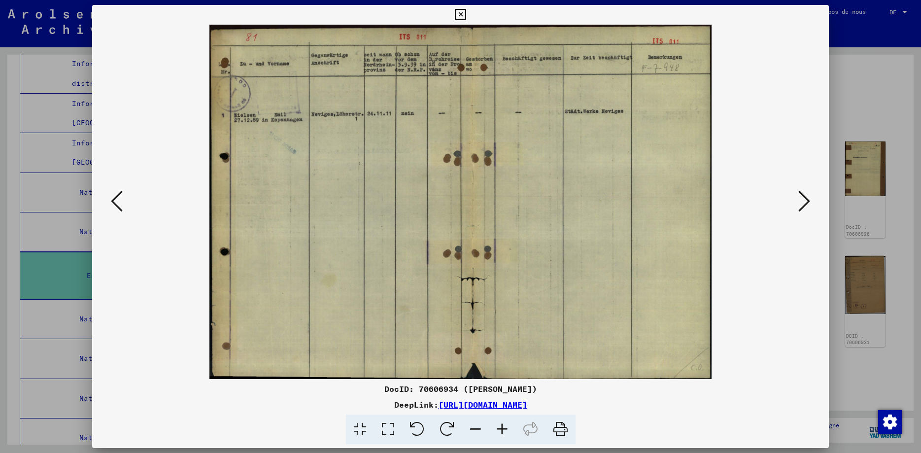
click at [806, 202] on icon at bounding box center [804, 201] width 12 height 24
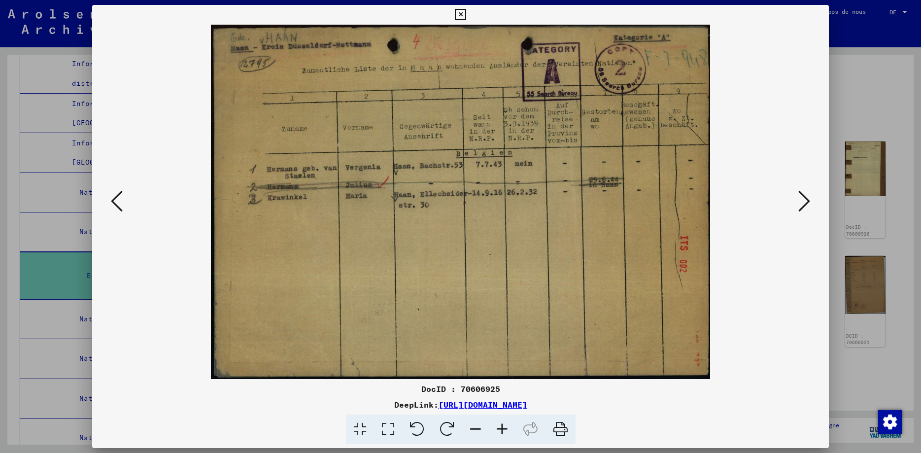
click at [806, 202] on icon at bounding box center [804, 201] width 12 height 24
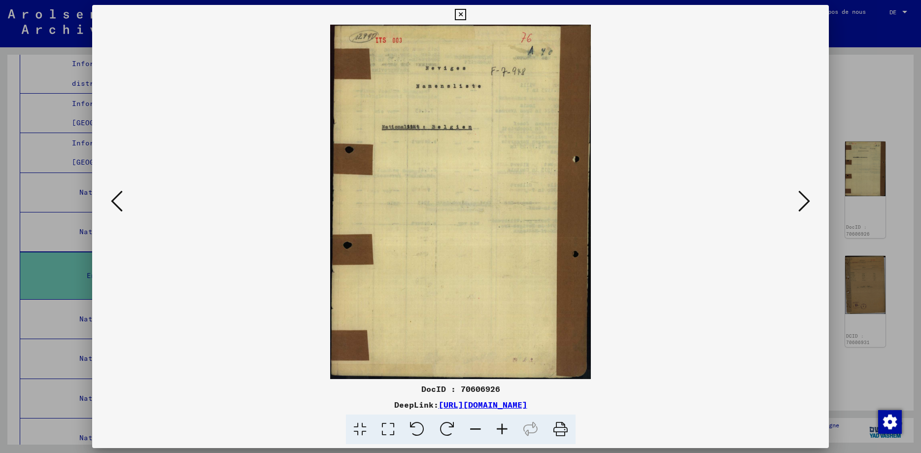
click at [806, 202] on icon at bounding box center [804, 201] width 12 height 24
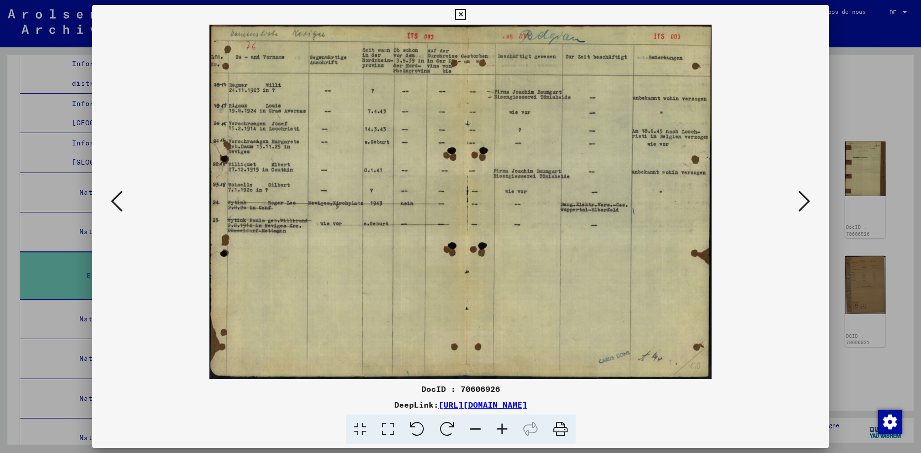
click at [806, 202] on icon at bounding box center [804, 201] width 12 height 24
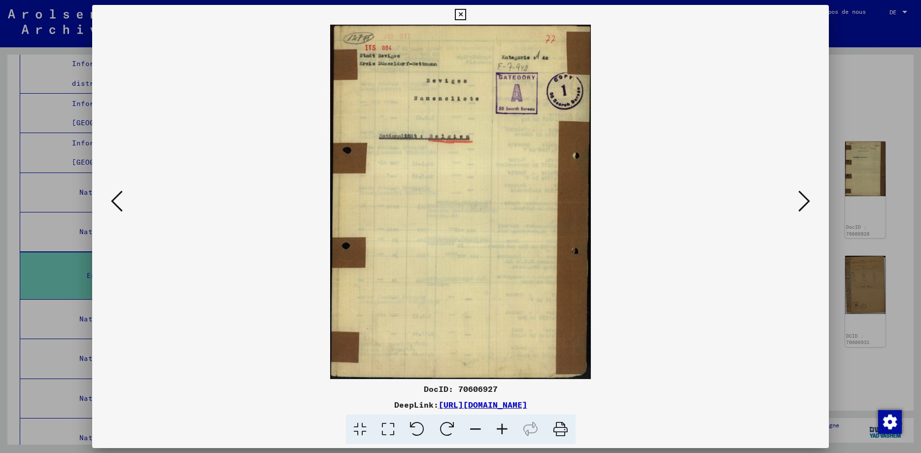
click at [806, 202] on icon at bounding box center [804, 201] width 12 height 24
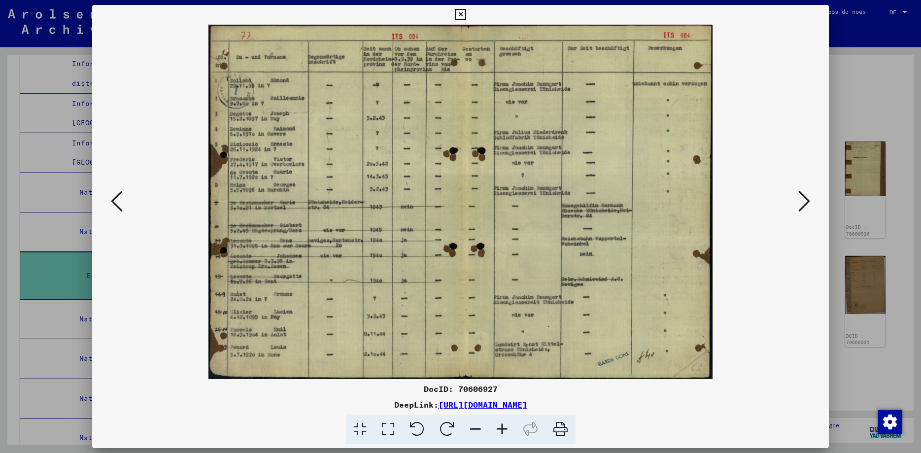
click at [806, 202] on icon at bounding box center [804, 201] width 12 height 24
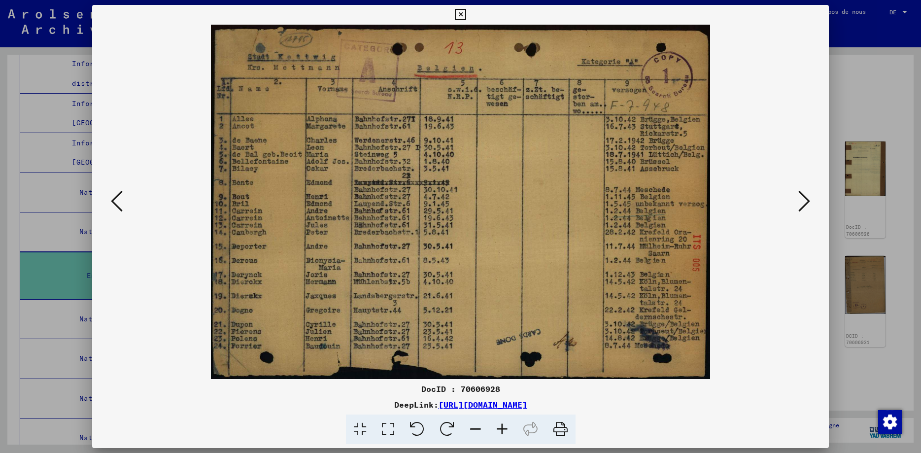
click at [806, 202] on icon at bounding box center [804, 201] width 12 height 24
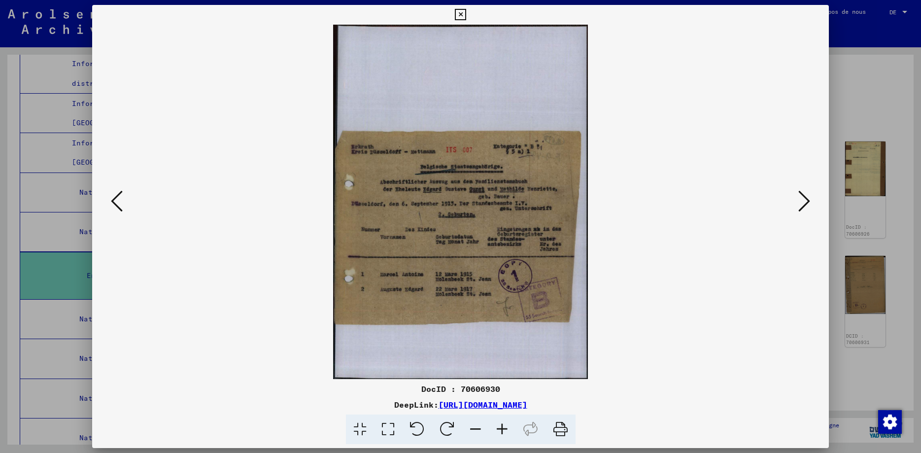
click at [806, 202] on icon at bounding box center [804, 201] width 12 height 24
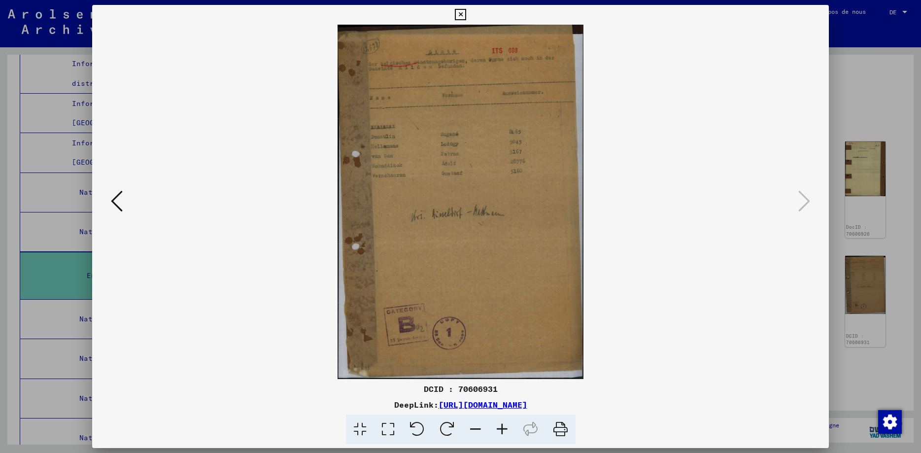
click at [466, 16] on icon at bounding box center [460, 15] width 11 height 12
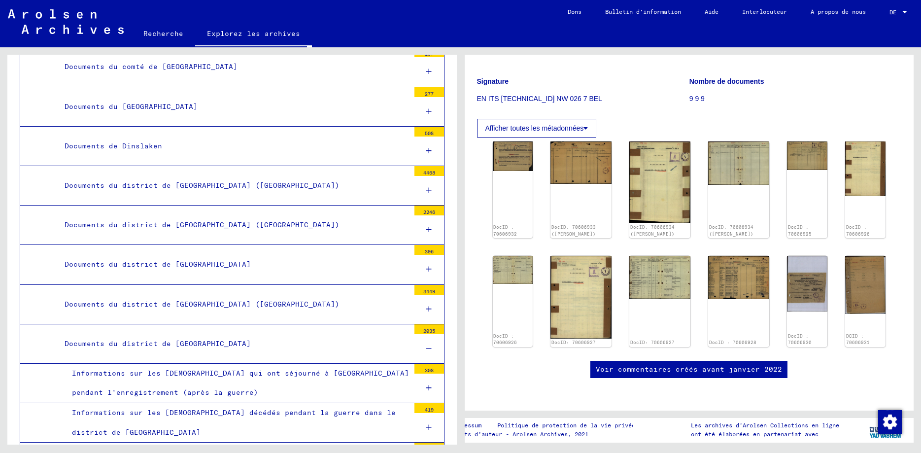
scroll to position [1313, 0]
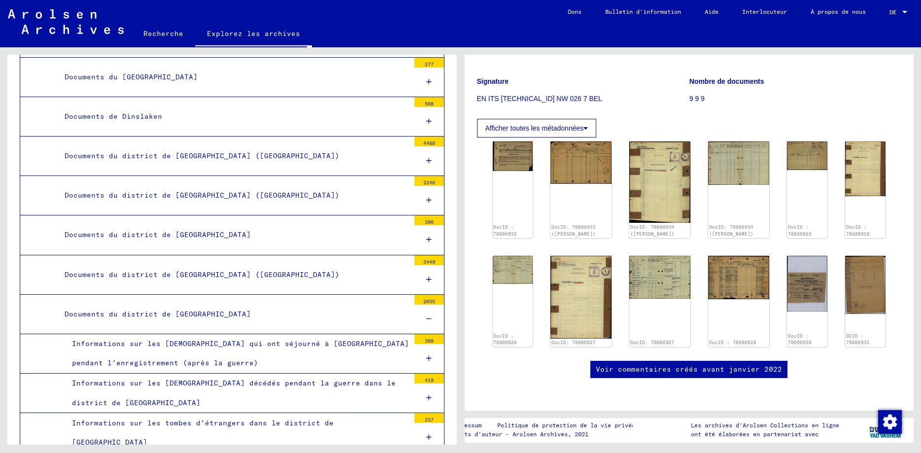
click at [430, 315] on icon at bounding box center [428, 318] width 5 height 7
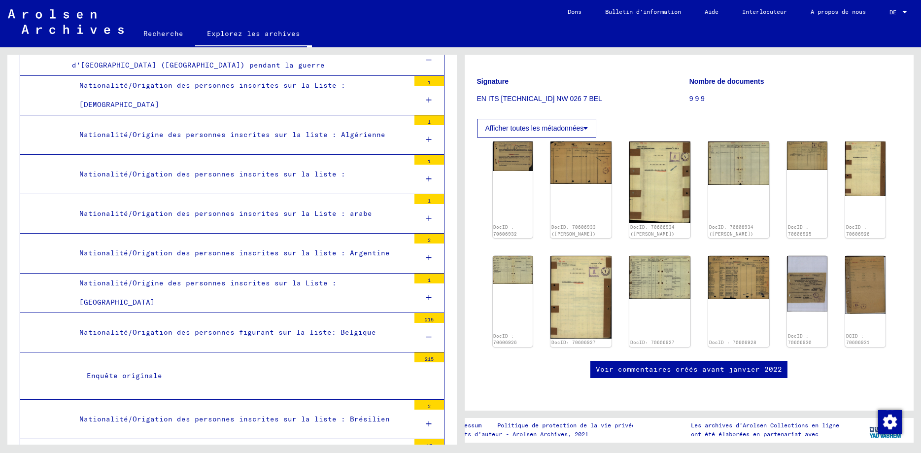
scroll to position [1881, 0]
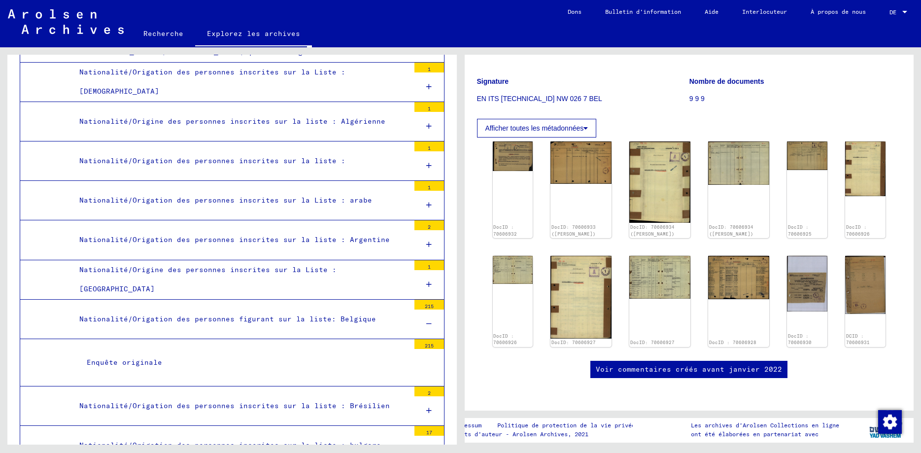
click at [154, 353] on div "Enquête originale" at bounding box center [244, 362] width 330 height 19
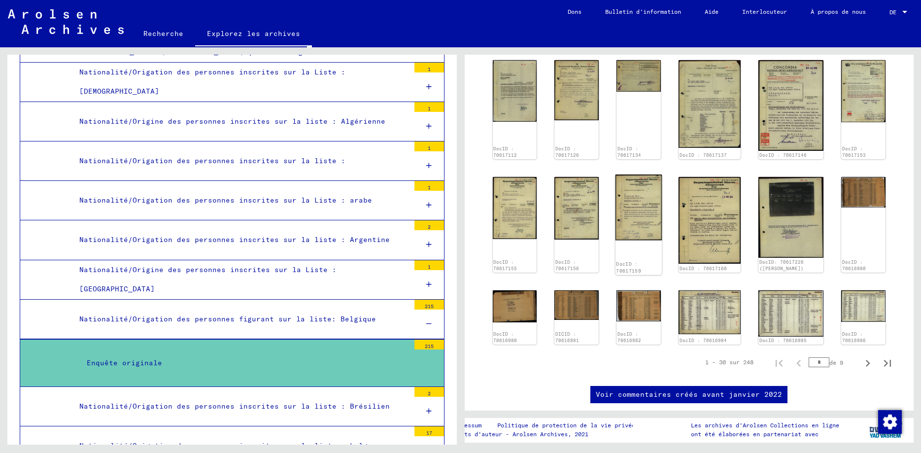
scroll to position [461, 0]
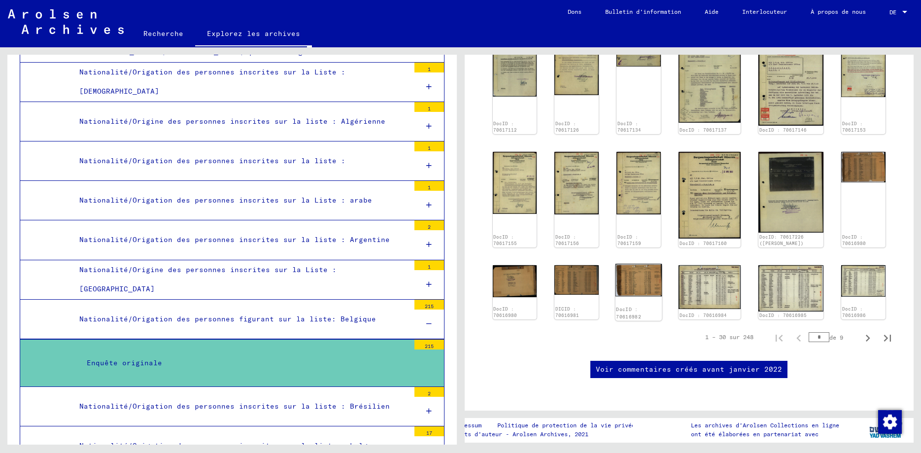
click at [641, 264] on img at bounding box center [639, 280] width 46 height 33
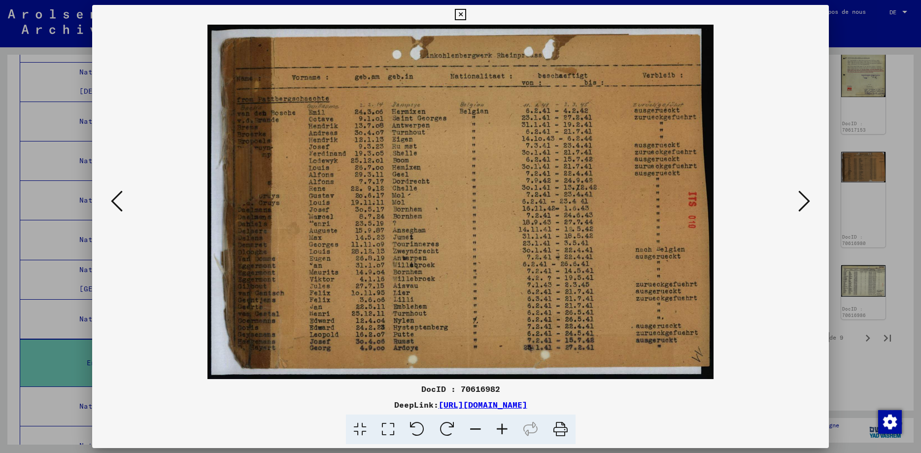
click at [810, 201] on icon at bounding box center [804, 201] width 12 height 24
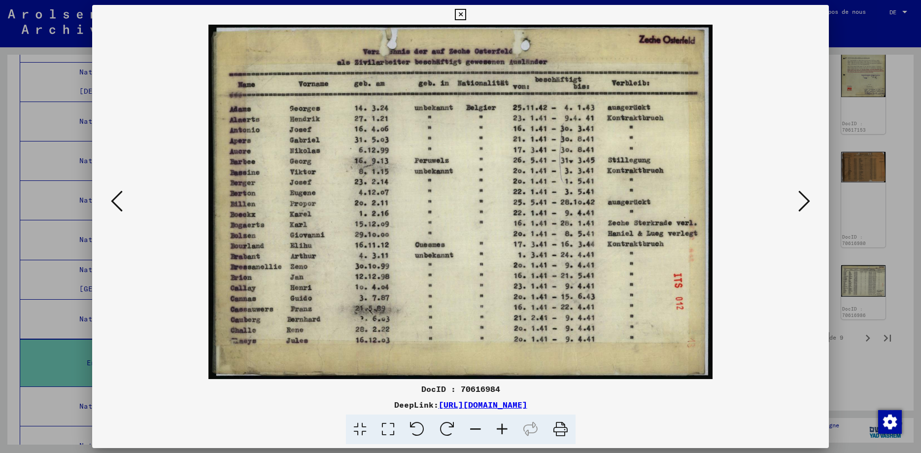
click at [103, 202] on div at bounding box center [460, 202] width 737 height 354
click at [112, 204] on icon at bounding box center [117, 201] width 12 height 24
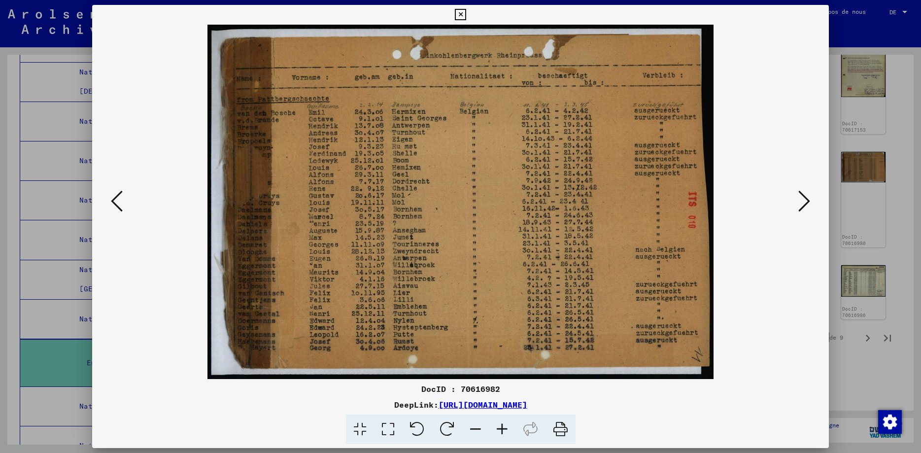
click at [112, 204] on icon at bounding box center [117, 201] width 12 height 24
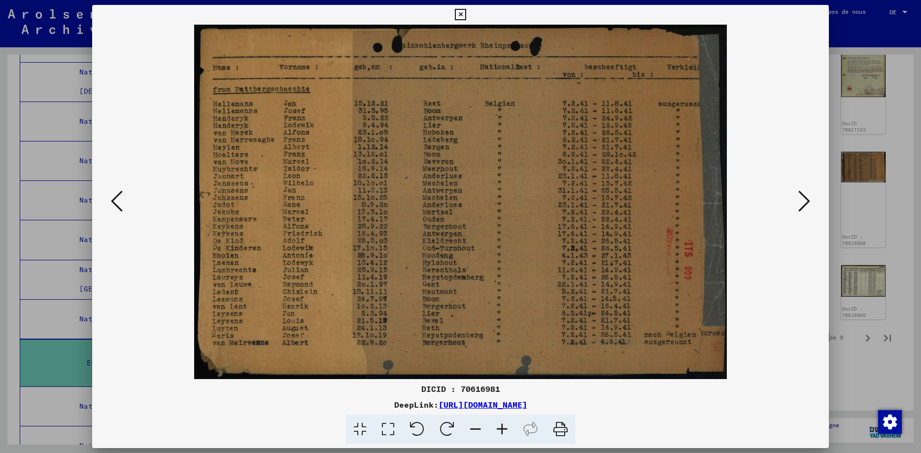
click at [808, 201] on icon at bounding box center [804, 201] width 12 height 24
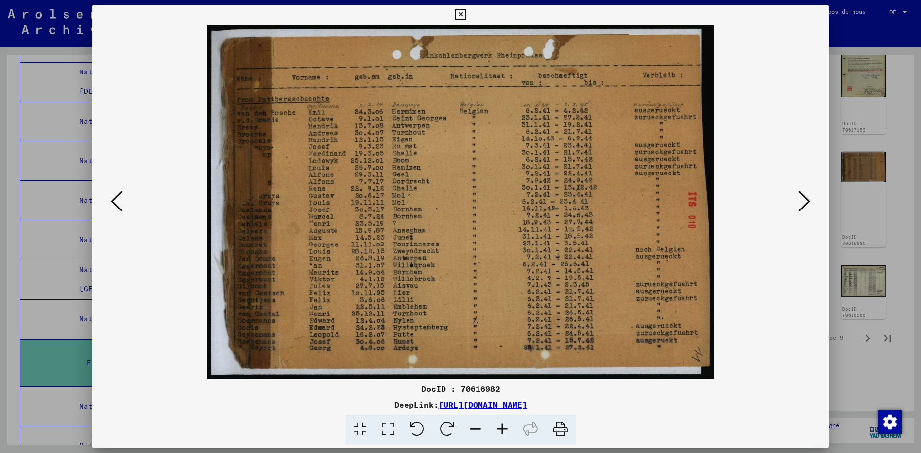
click at [112, 203] on icon at bounding box center [117, 201] width 12 height 24
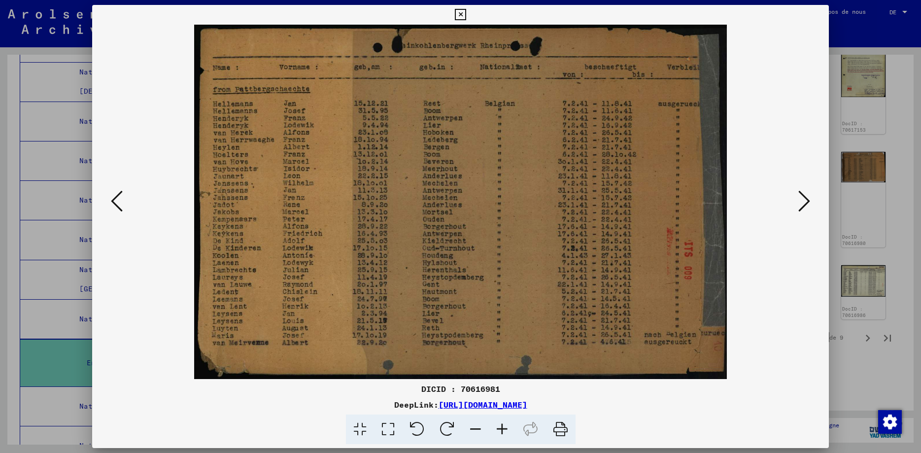
click at [112, 203] on icon at bounding box center [117, 201] width 12 height 24
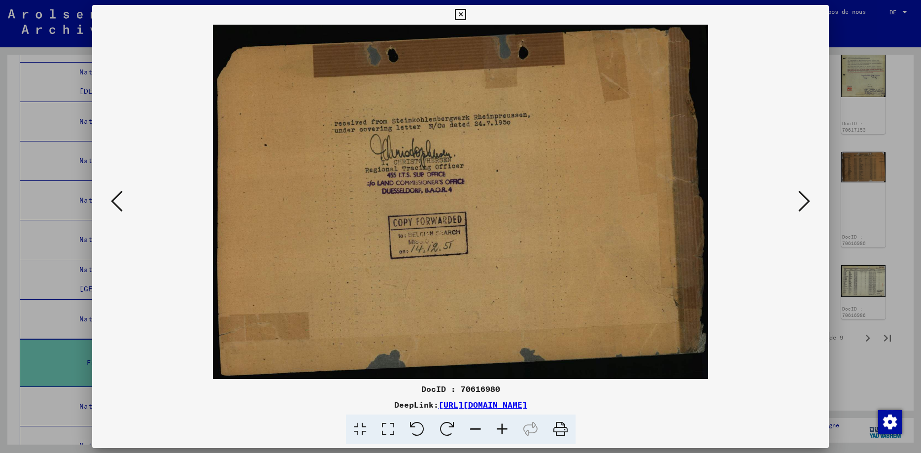
click at [112, 203] on icon at bounding box center [117, 201] width 12 height 24
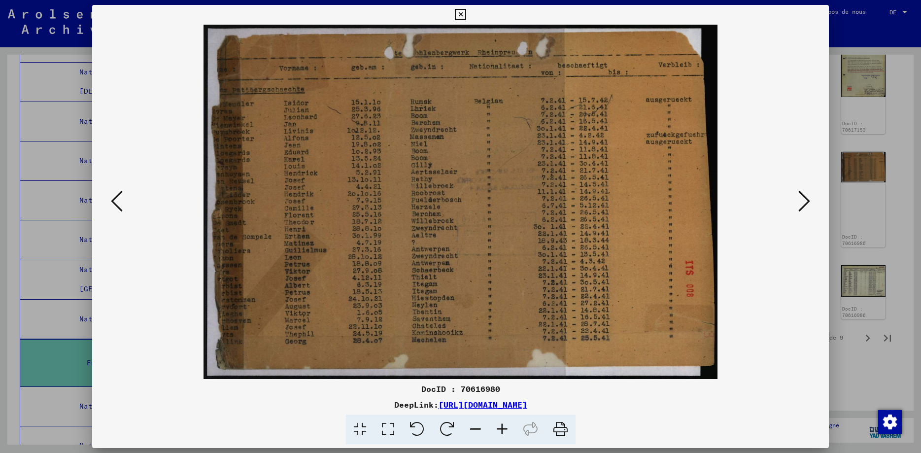
click at [112, 203] on icon at bounding box center [117, 201] width 12 height 24
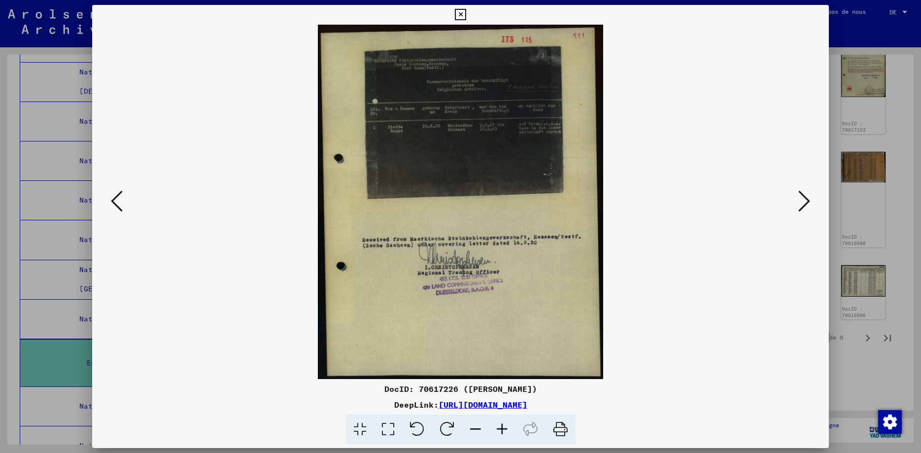
click at [112, 203] on icon at bounding box center [117, 201] width 12 height 24
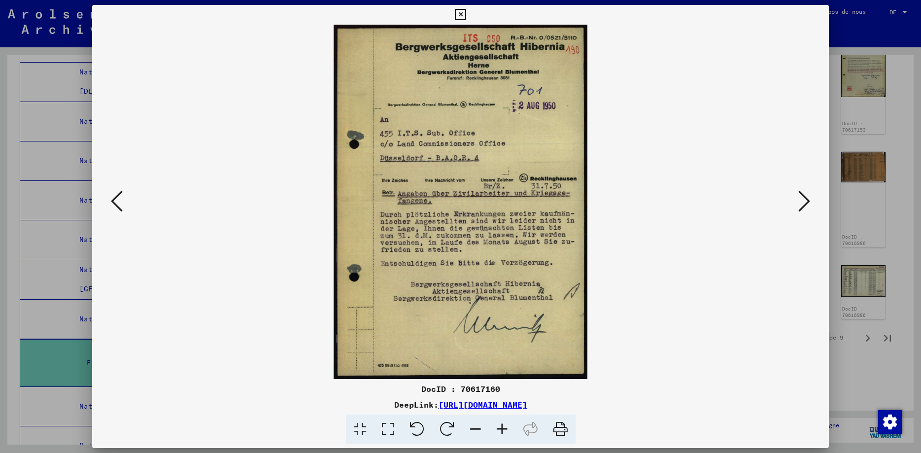
click at [112, 203] on icon at bounding box center [117, 201] width 12 height 24
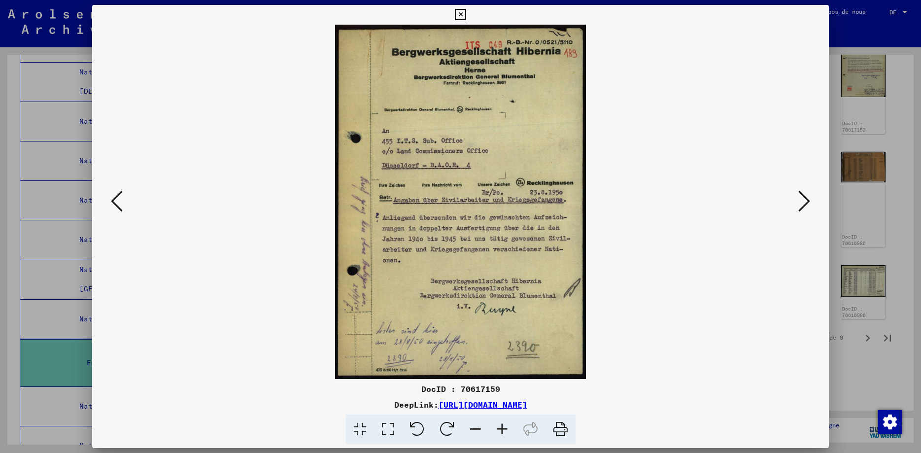
click at [112, 203] on icon at bounding box center [117, 201] width 12 height 24
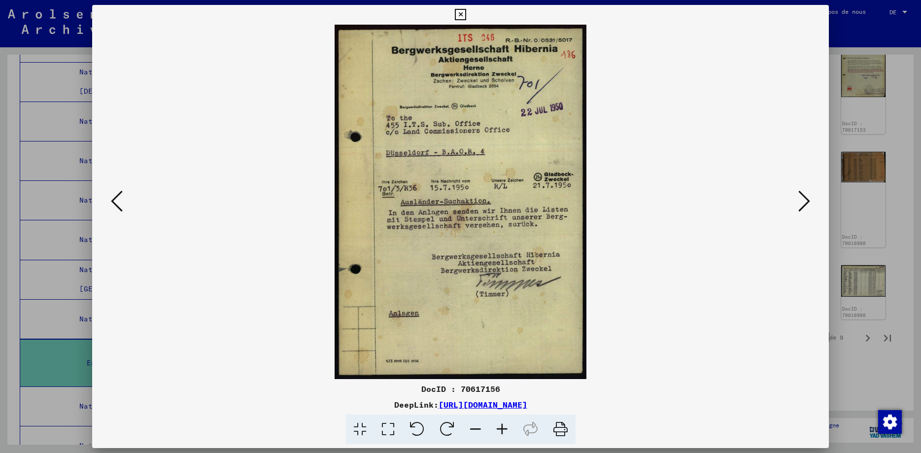
click at [112, 203] on icon at bounding box center [117, 201] width 12 height 24
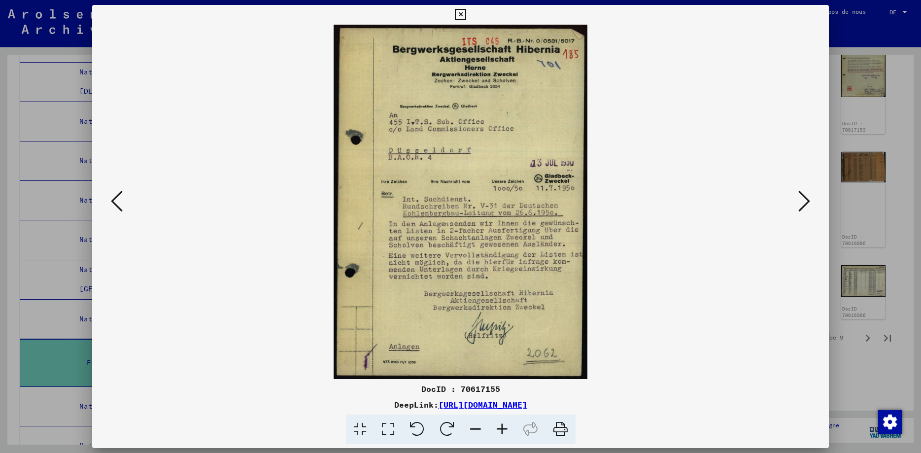
click at [112, 203] on icon at bounding box center [117, 201] width 12 height 24
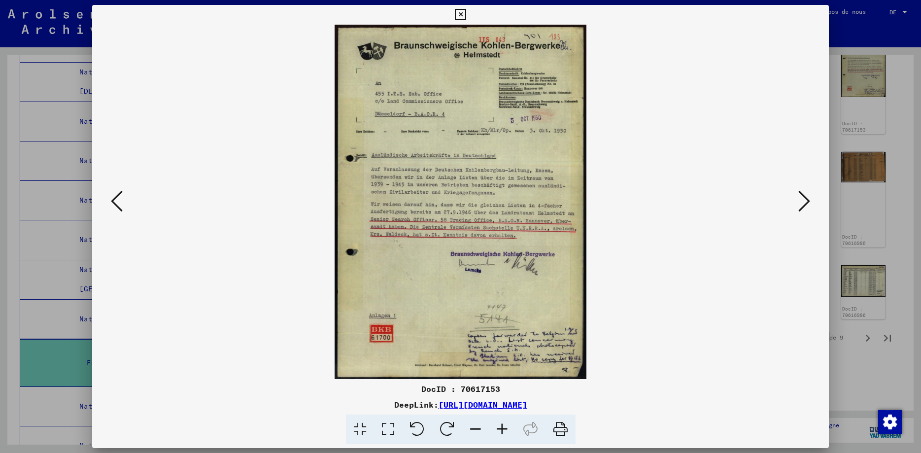
click at [112, 203] on icon at bounding box center [117, 201] width 12 height 24
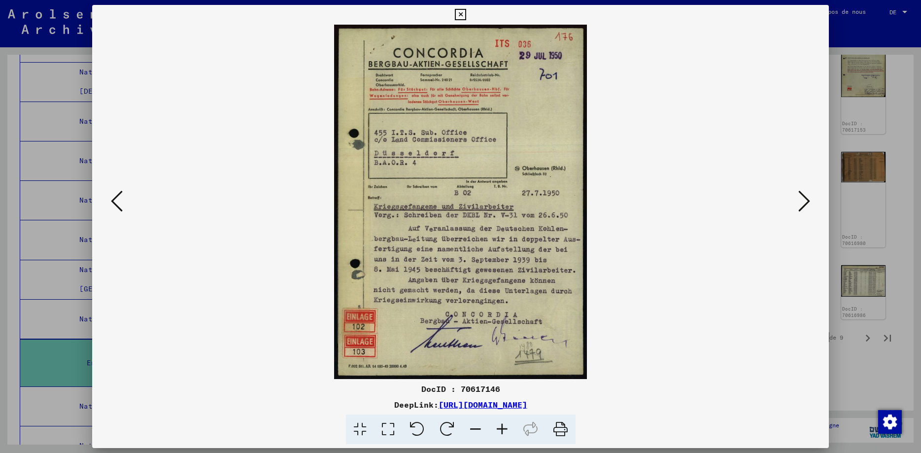
click at [112, 203] on icon at bounding box center [117, 201] width 12 height 24
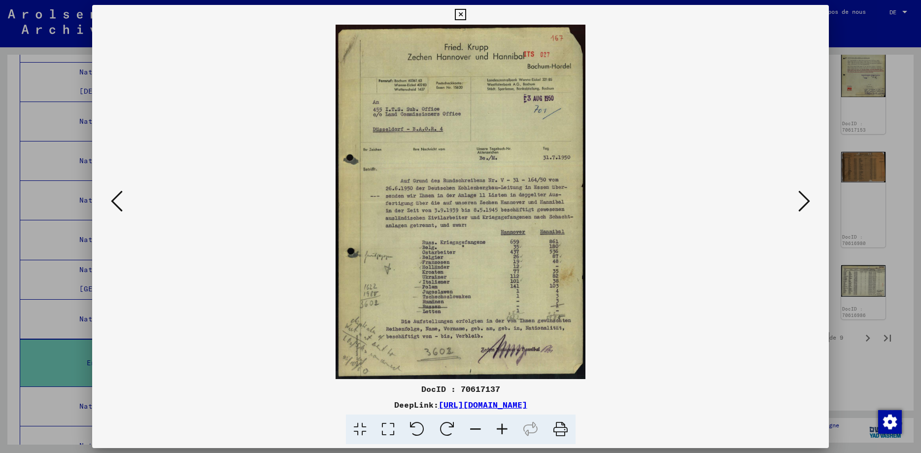
click at [112, 203] on icon at bounding box center [117, 201] width 12 height 24
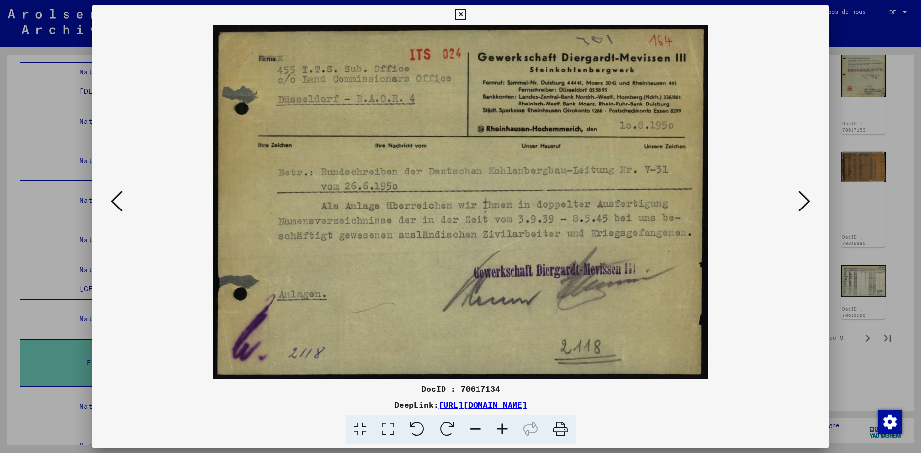
click at [112, 203] on icon at bounding box center [117, 201] width 12 height 24
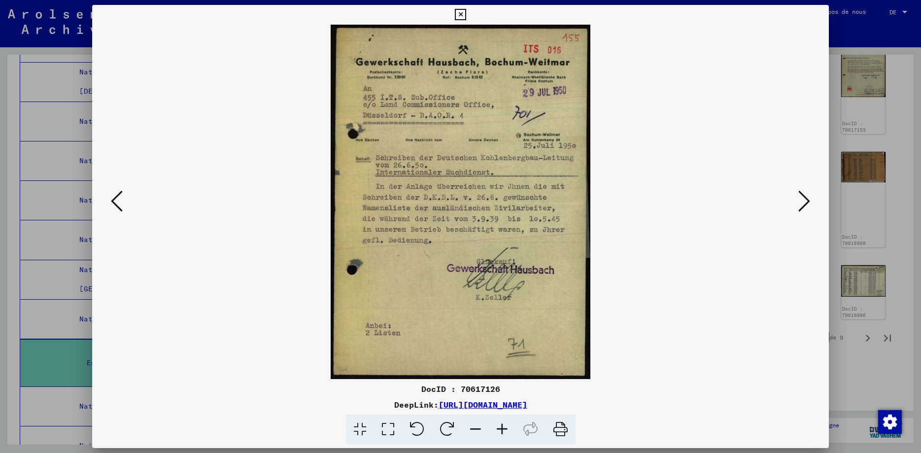
click at [112, 203] on icon at bounding box center [117, 201] width 12 height 24
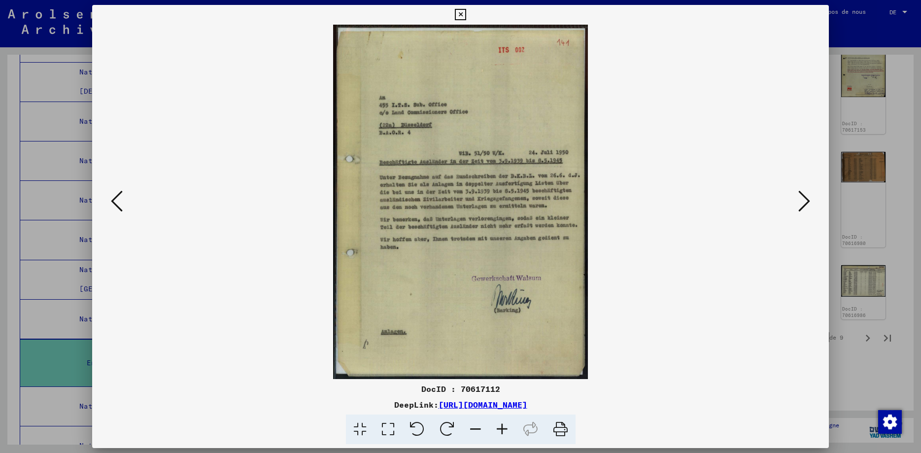
click at [112, 203] on icon at bounding box center [117, 201] width 12 height 24
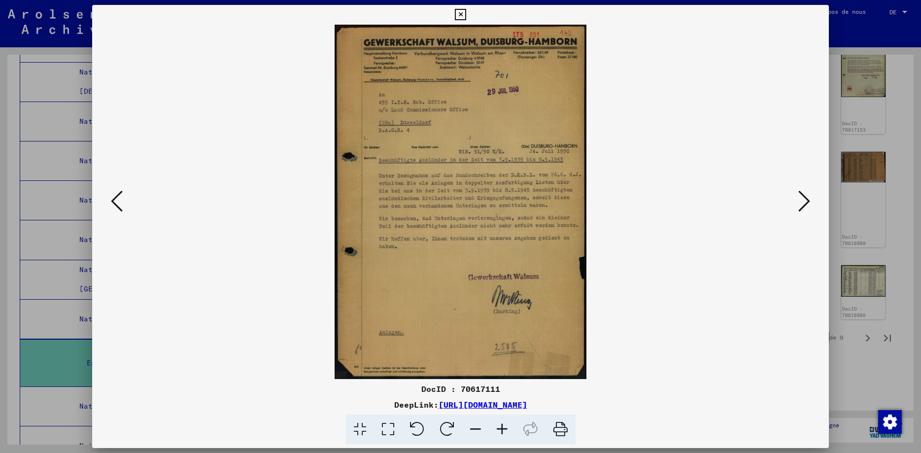
click at [112, 203] on icon at bounding box center [117, 201] width 12 height 24
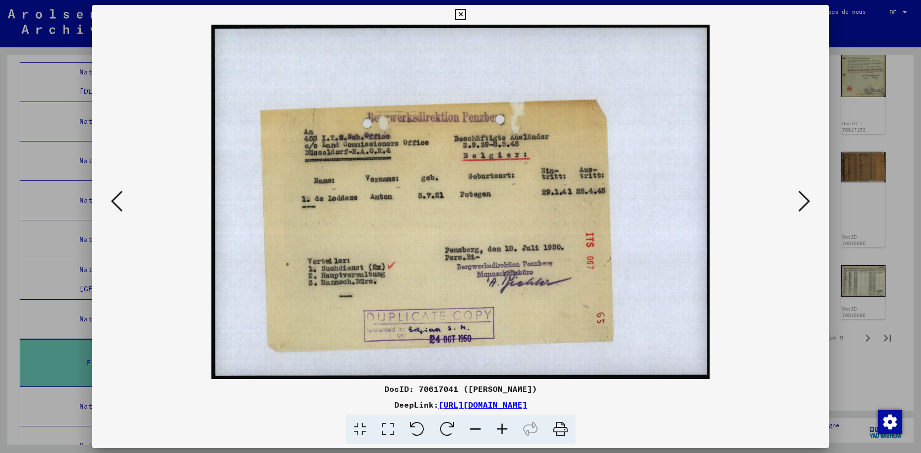
click at [112, 203] on icon at bounding box center [117, 201] width 12 height 24
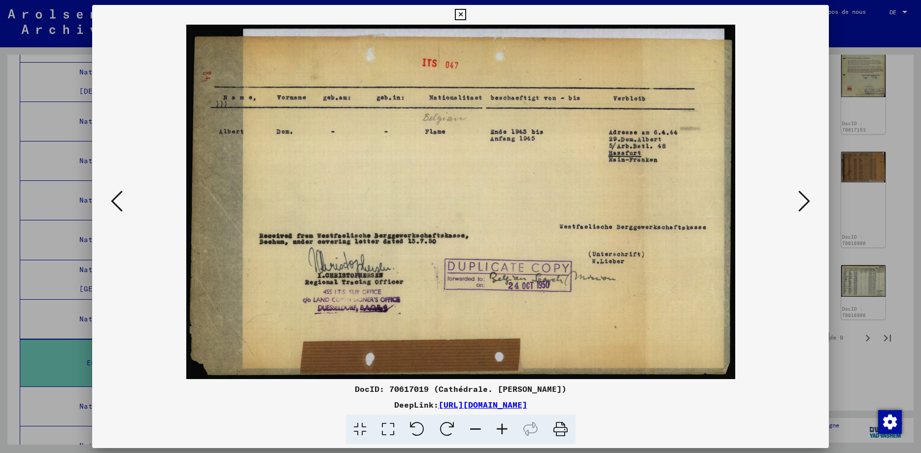
click at [112, 203] on icon at bounding box center [117, 201] width 12 height 24
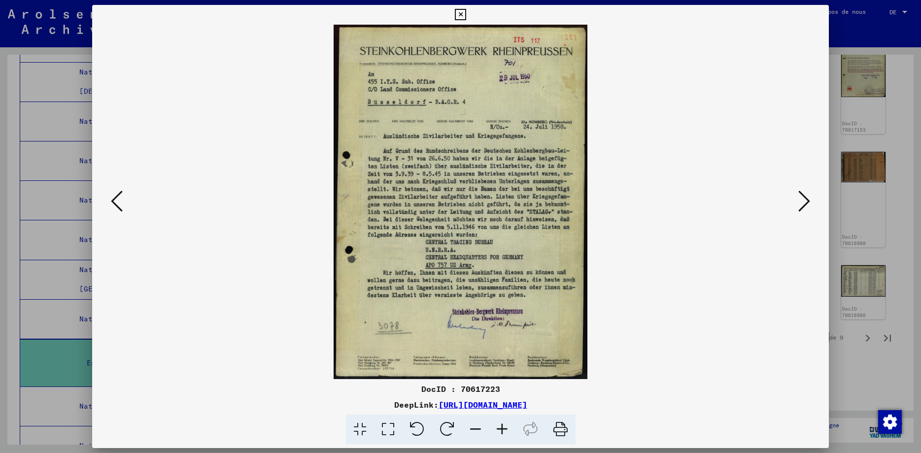
click at [112, 203] on icon at bounding box center [117, 201] width 12 height 24
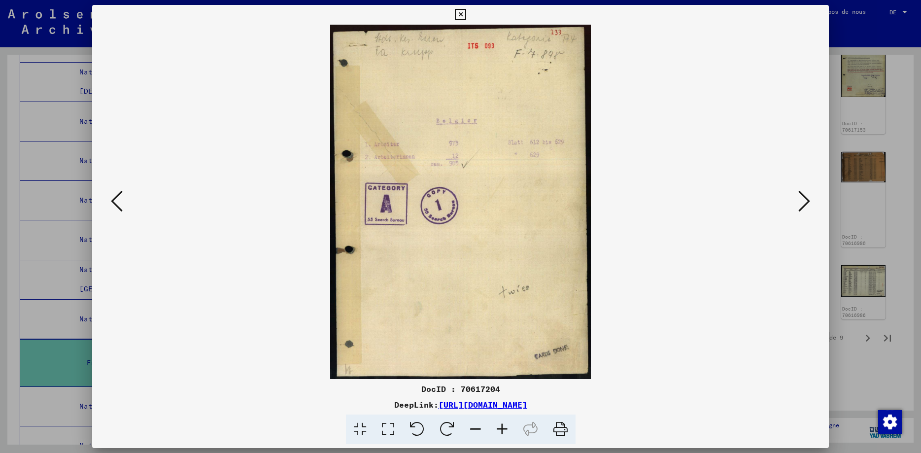
click at [112, 203] on icon at bounding box center [117, 201] width 12 height 24
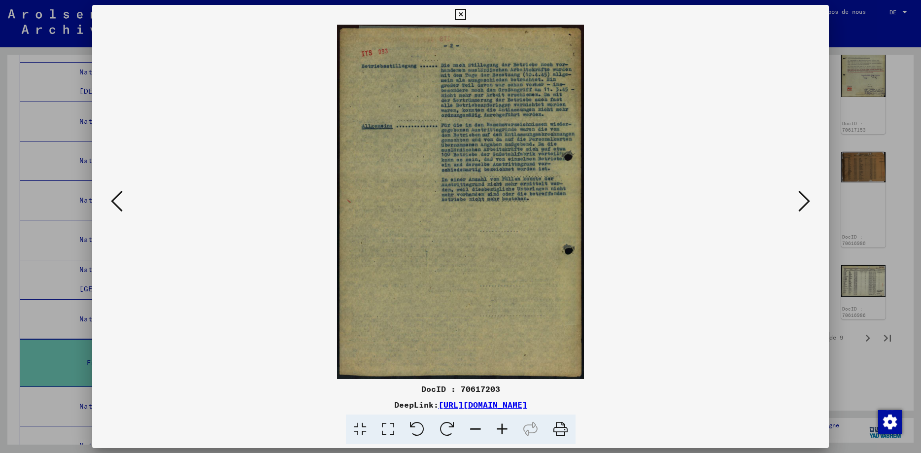
click at [112, 203] on icon at bounding box center [117, 201] width 12 height 24
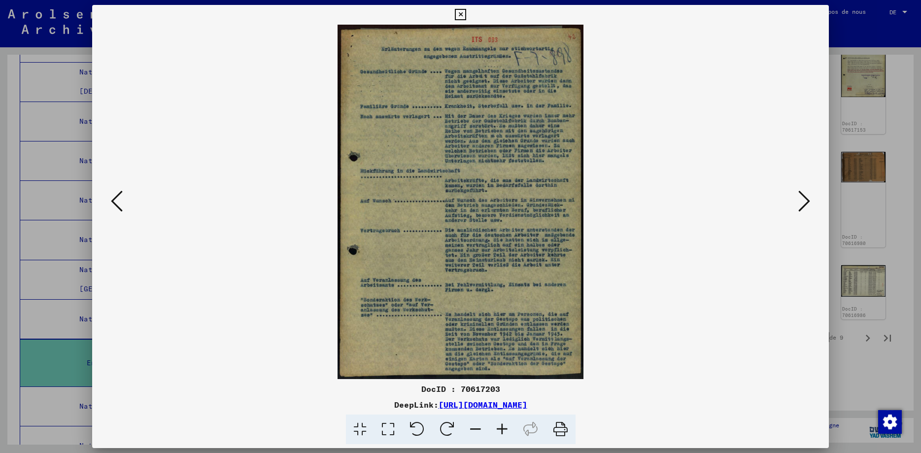
click at [112, 203] on icon at bounding box center [117, 201] width 12 height 24
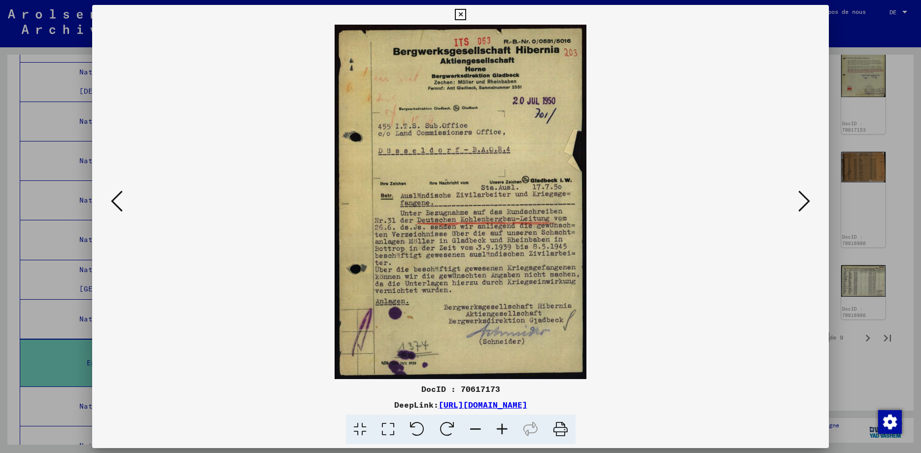
click at [112, 203] on icon at bounding box center [117, 201] width 12 height 24
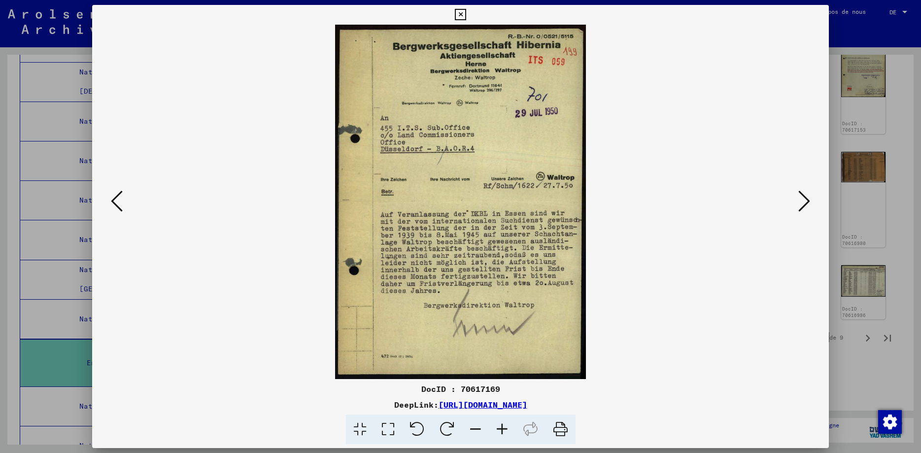
click at [112, 203] on icon at bounding box center [117, 201] width 12 height 24
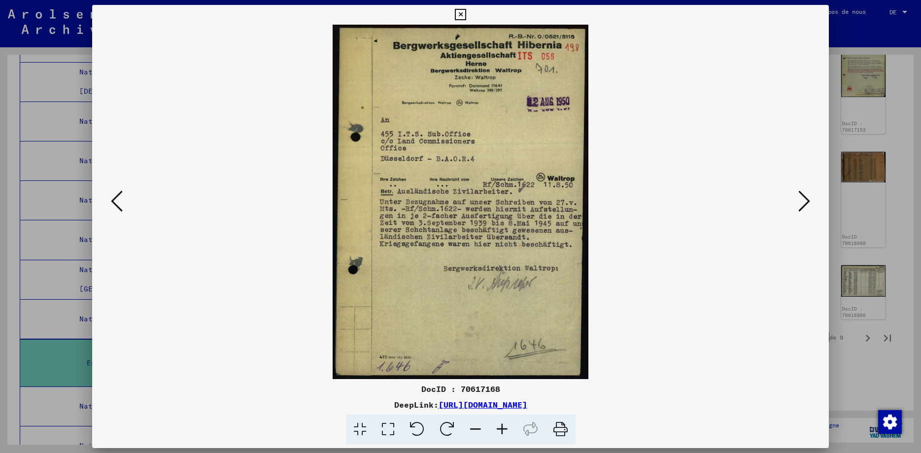
click at [112, 203] on icon at bounding box center [117, 201] width 12 height 24
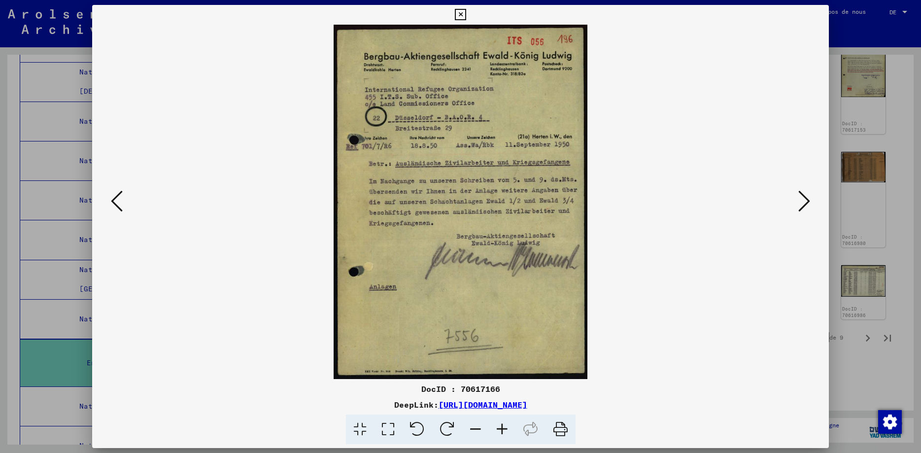
click at [112, 203] on icon at bounding box center [117, 201] width 12 height 24
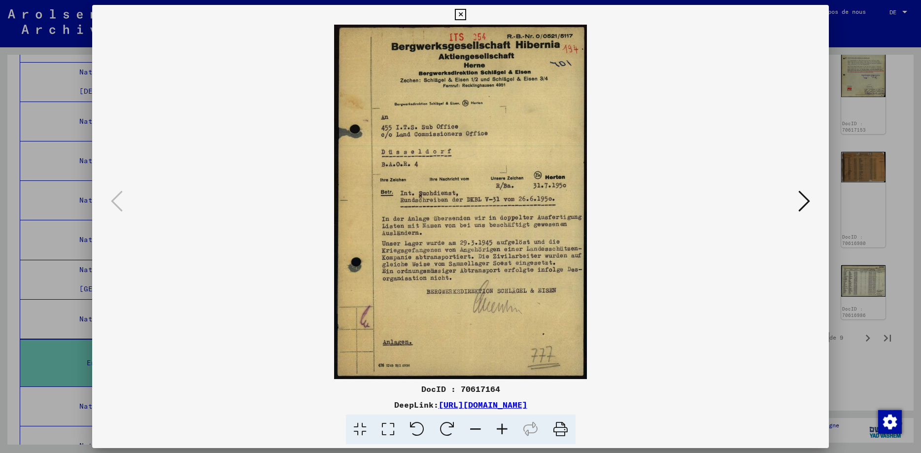
click at [466, 16] on icon at bounding box center [460, 15] width 11 height 12
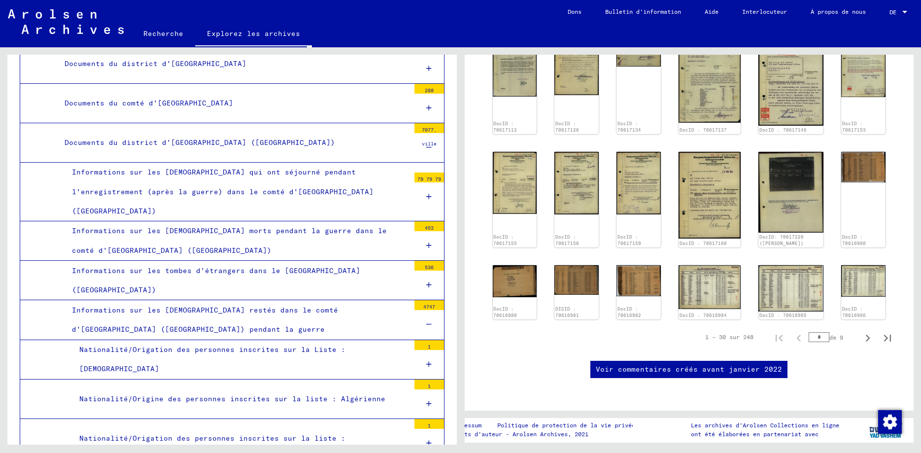
scroll to position [1596, 0]
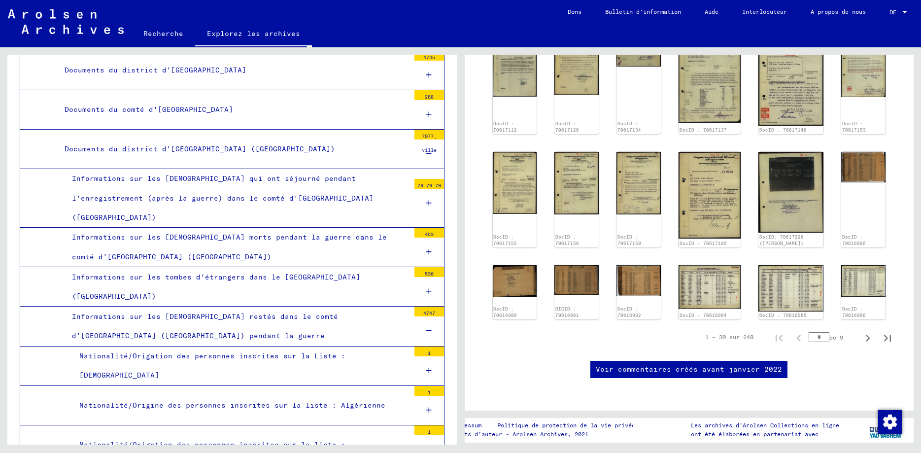
click at [432, 139] on div "7077, ville" at bounding box center [429, 135] width 30 height 10
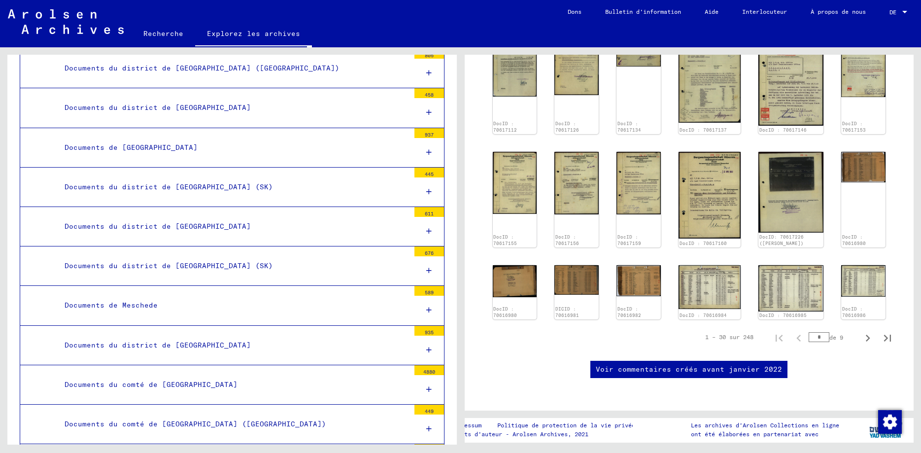
scroll to position [2554, 0]
